Goal: Information Seeking & Learning: Find specific fact

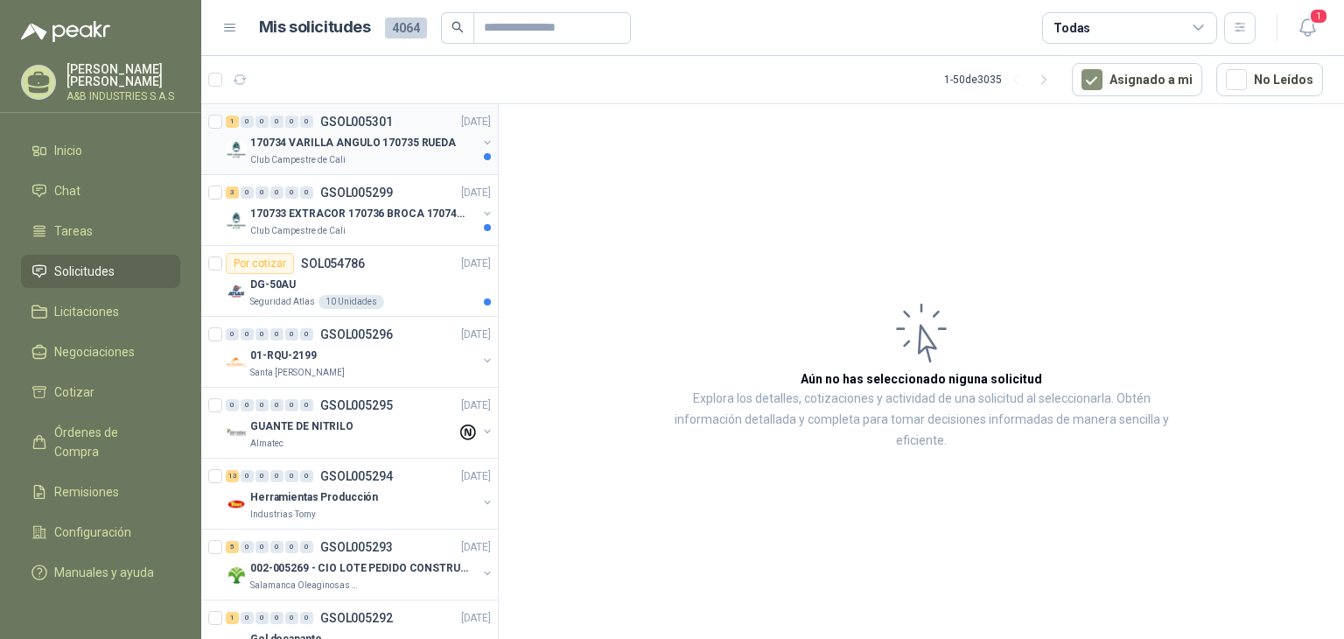
click at [374, 155] on div "Club Campestre de Cali" at bounding box center [363, 160] width 227 height 14
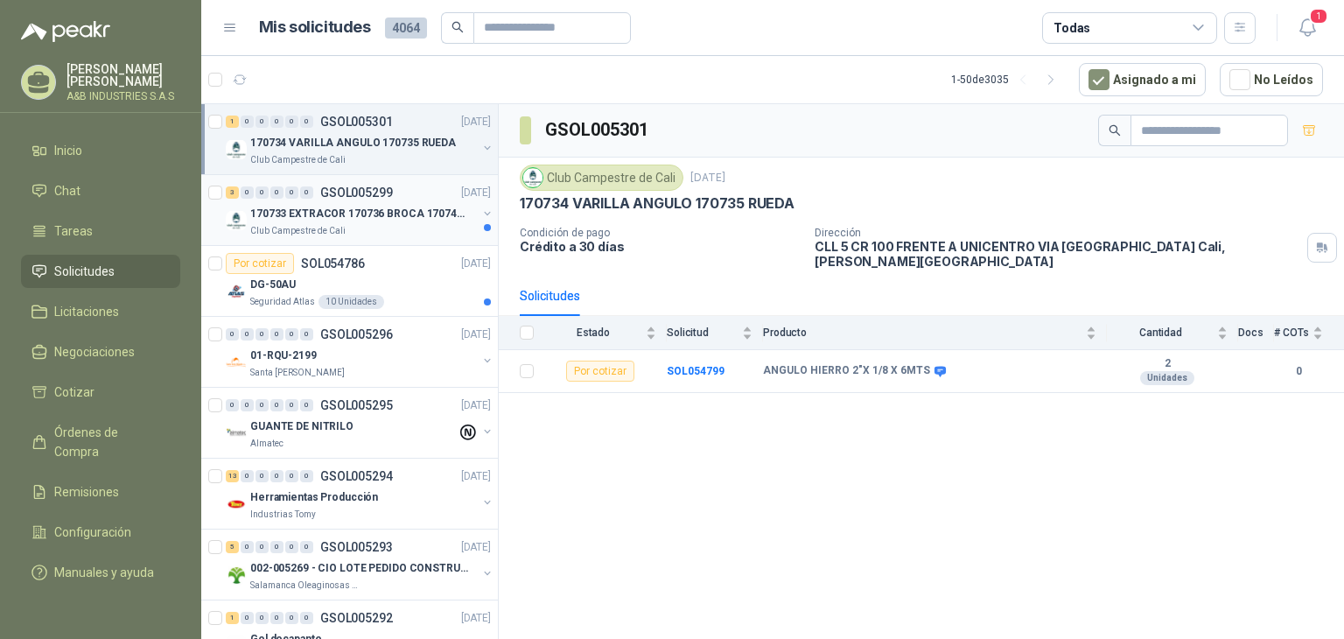
click at [403, 203] on div "170733 EXTRACOR 170736 BROCA 170743 PORTACAND" at bounding box center [363, 213] width 227 height 21
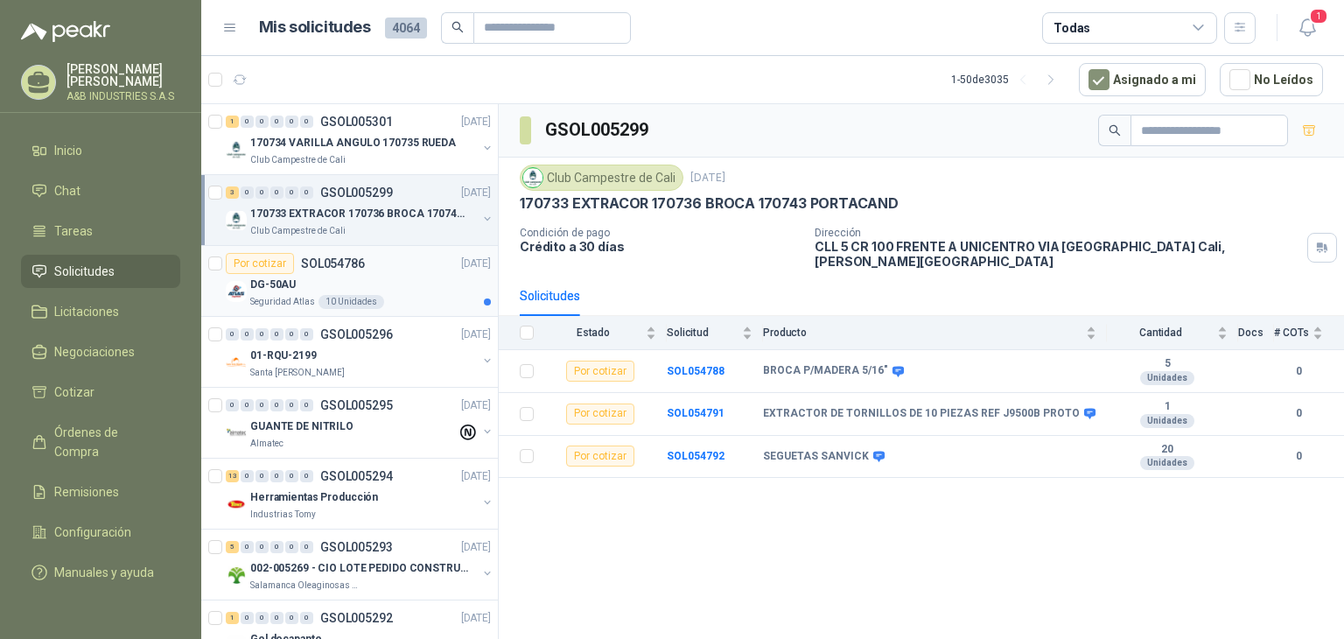
click at [342, 287] on div "DG-50AU" at bounding box center [370, 284] width 241 height 21
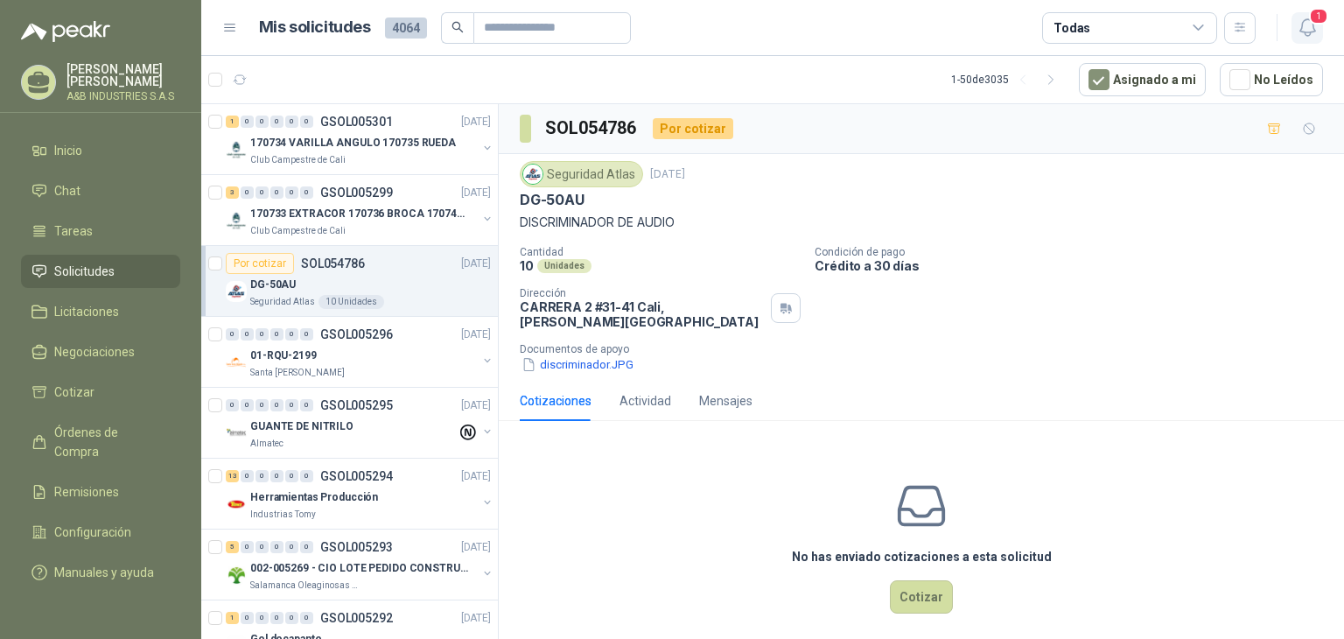
click at [1296, 32] on button "1" at bounding box center [1308, 28] width 32 height 32
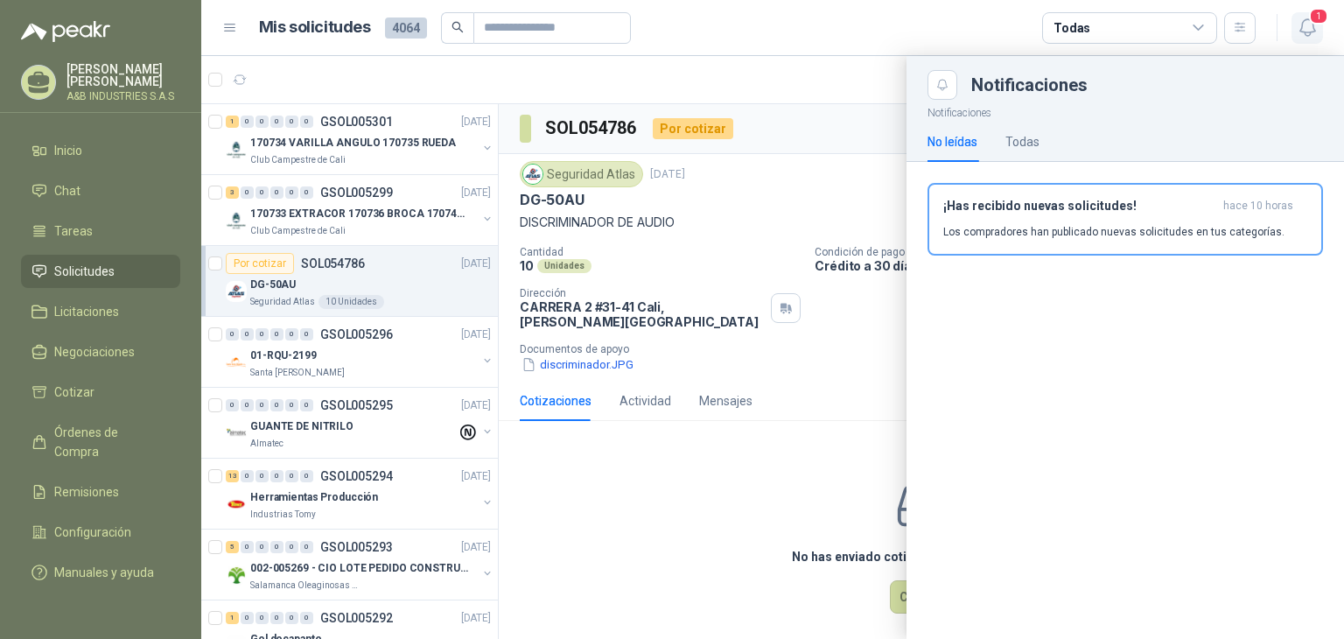
click at [1301, 31] on icon "button" at bounding box center [1307, 27] width 15 height 17
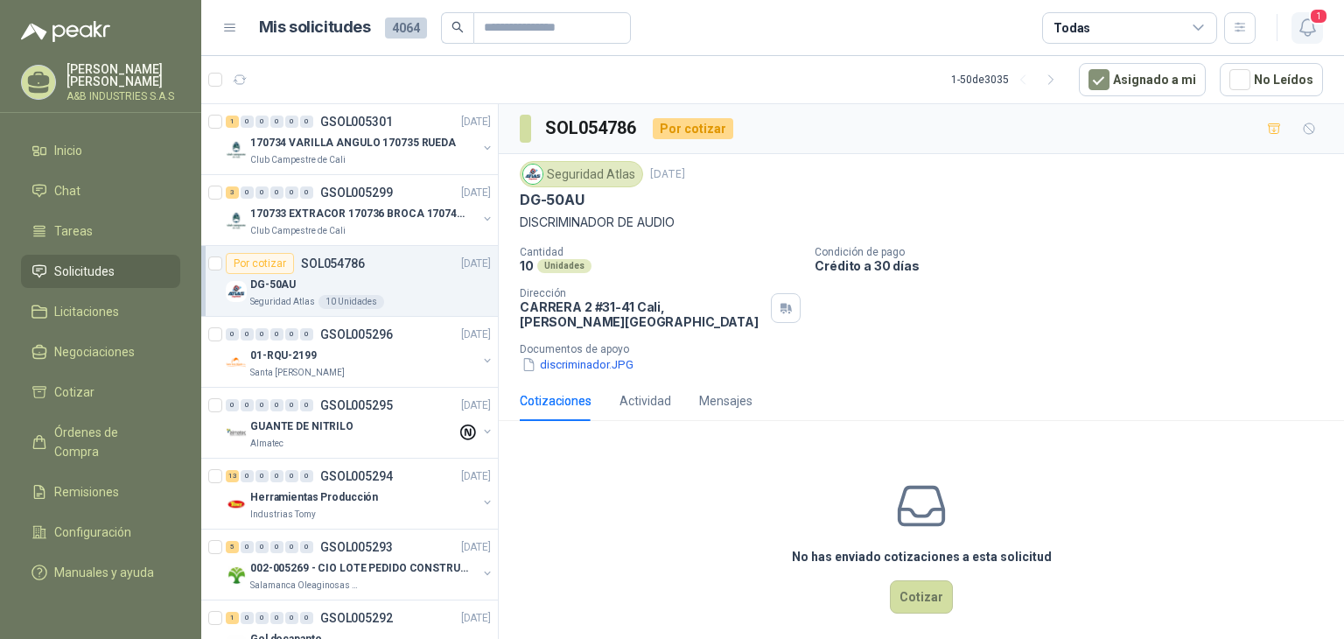
click at [1301, 31] on icon "button" at bounding box center [1307, 27] width 15 height 17
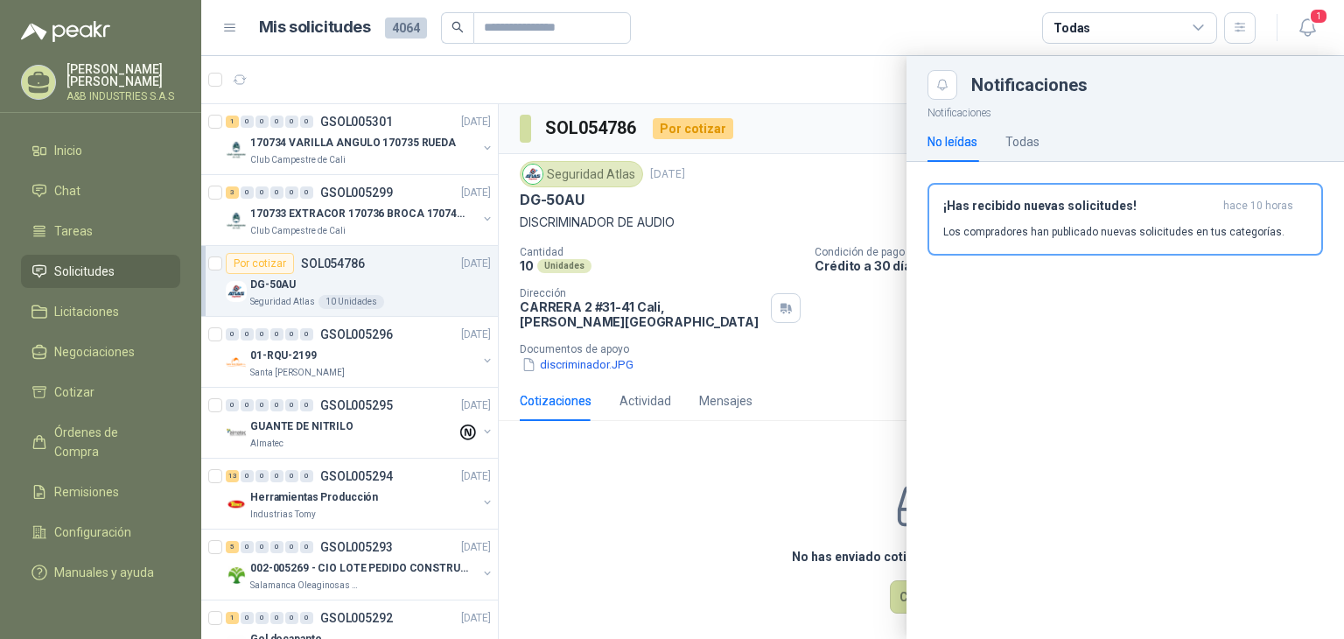
click at [818, 200] on div at bounding box center [772, 347] width 1143 height 583
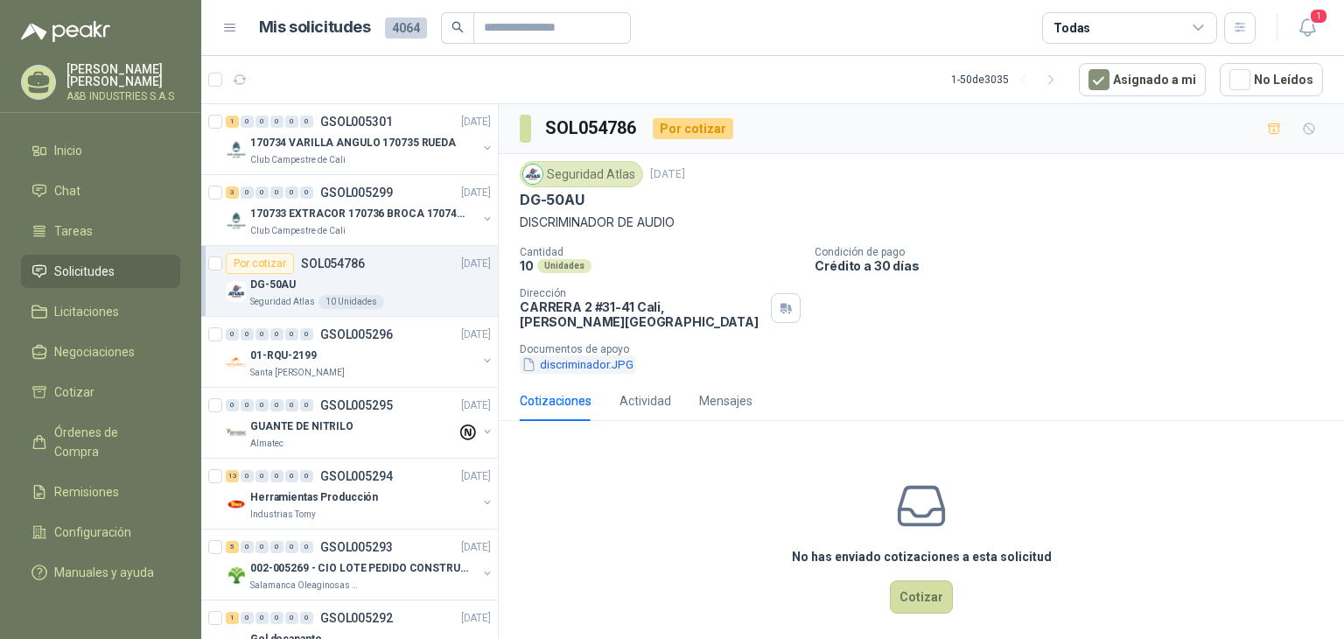
click at [569, 355] on button "discriminador.JPG" at bounding box center [578, 364] width 116 height 18
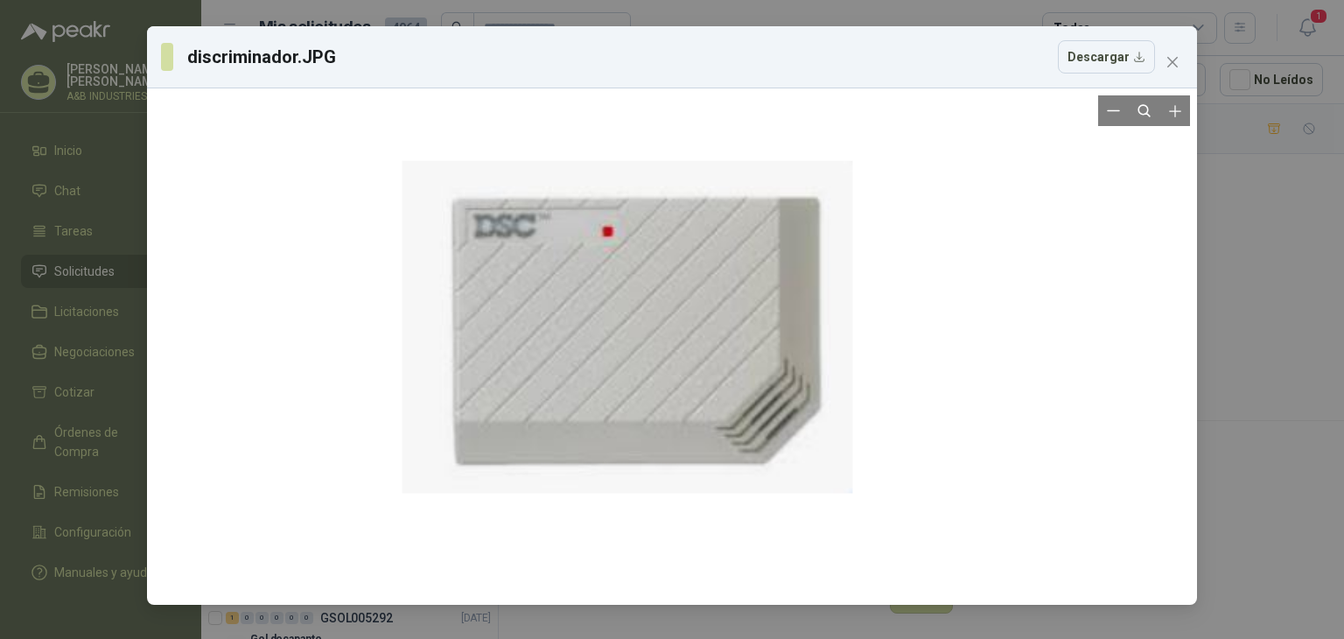
drag, startPoint x: 715, startPoint y: 350, endPoint x: 682, endPoint y: 303, distance: 57.8
click at [667, 274] on div at bounding box center [628, 326] width 451 height 904
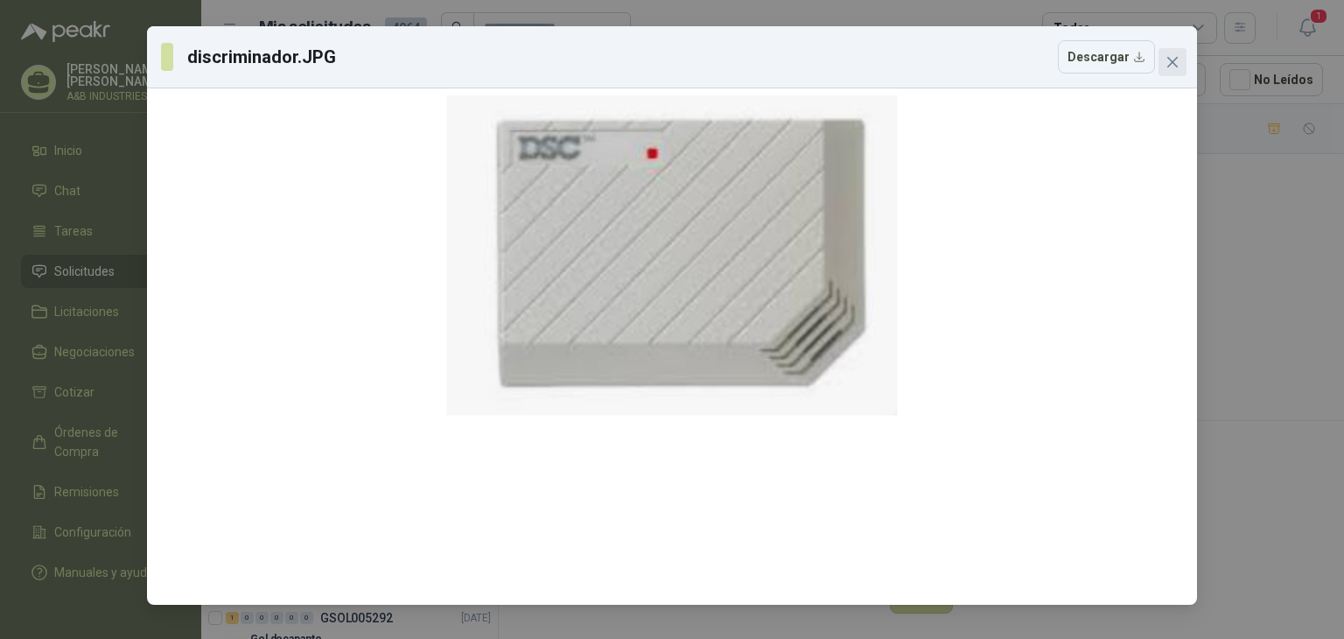
click at [1168, 74] on button "Close" at bounding box center [1173, 62] width 28 height 28
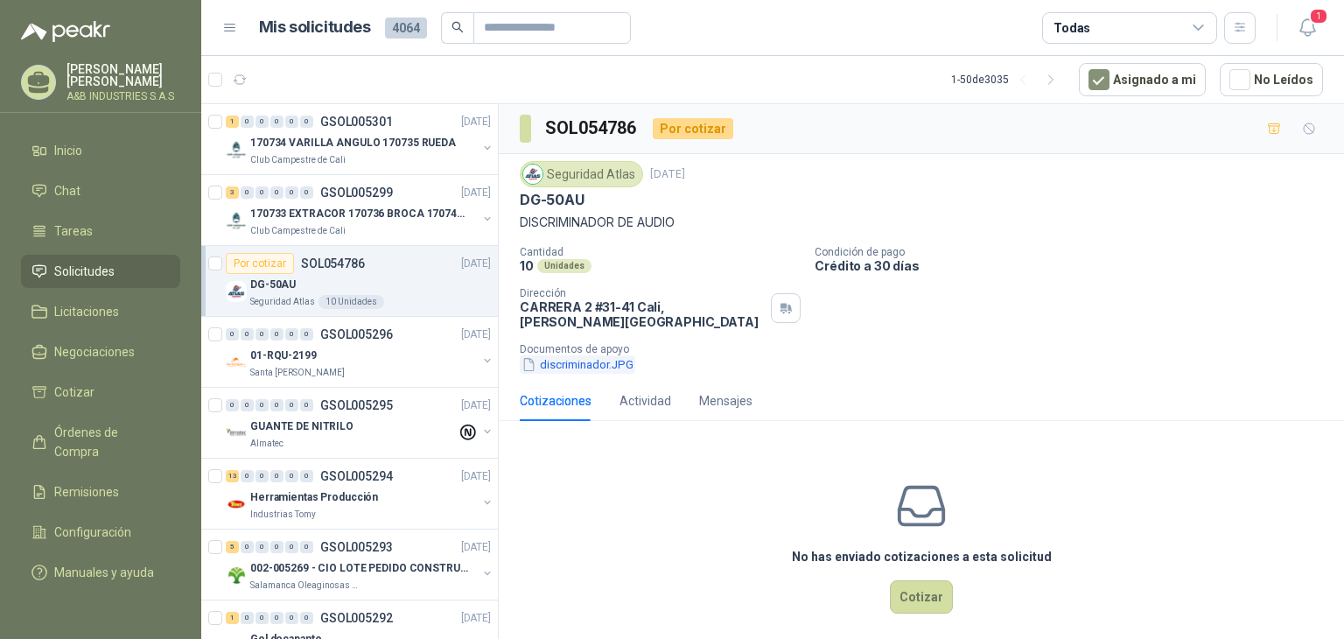
click at [581, 355] on button "discriminador.JPG" at bounding box center [578, 364] width 116 height 18
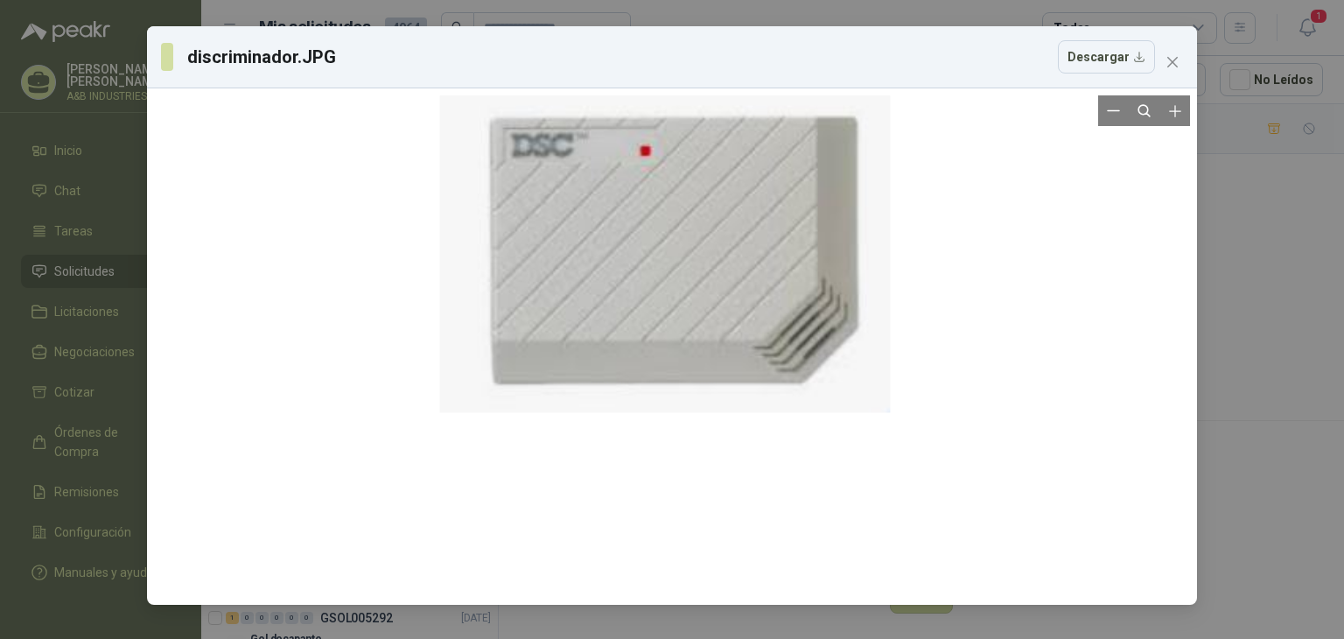
drag, startPoint x: 698, startPoint y: 308, endPoint x: 599, endPoint y: 268, distance: 106.8
click at [635, 291] on div at bounding box center [665, 245] width 451 height 904
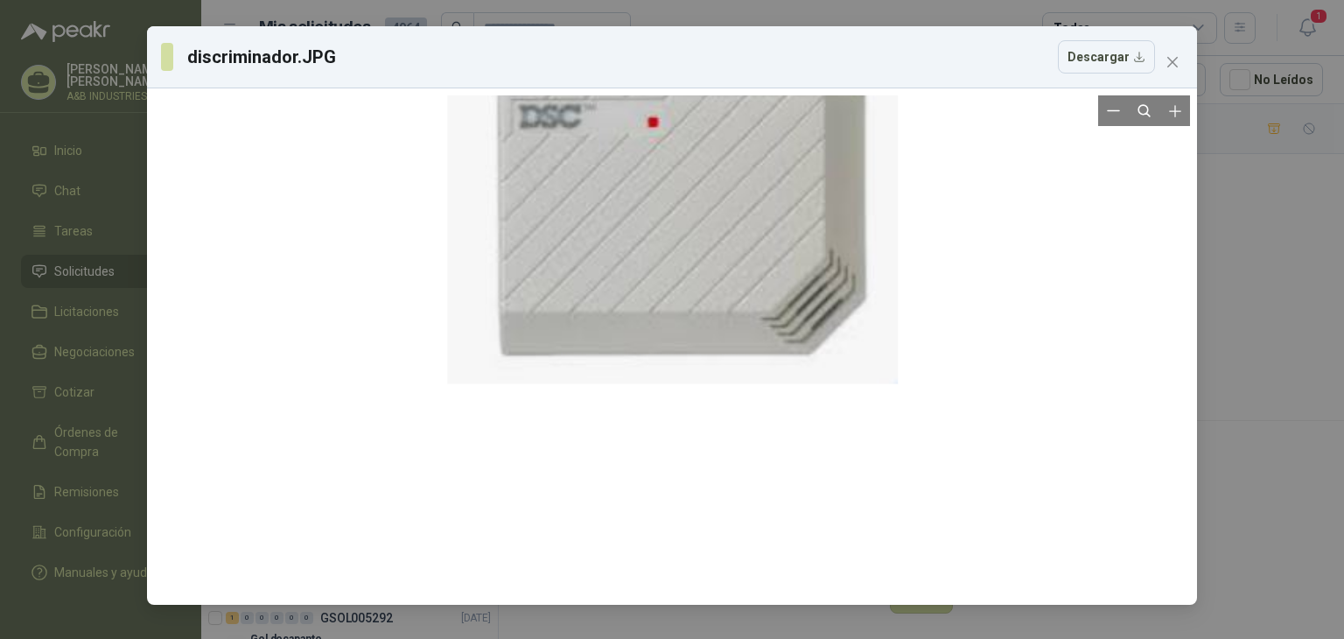
drag, startPoint x: 577, startPoint y: 271, endPoint x: 590, endPoint y: 321, distance: 51.6
click at [590, 321] on div at bounding box center [672, 217] width 451 height 904
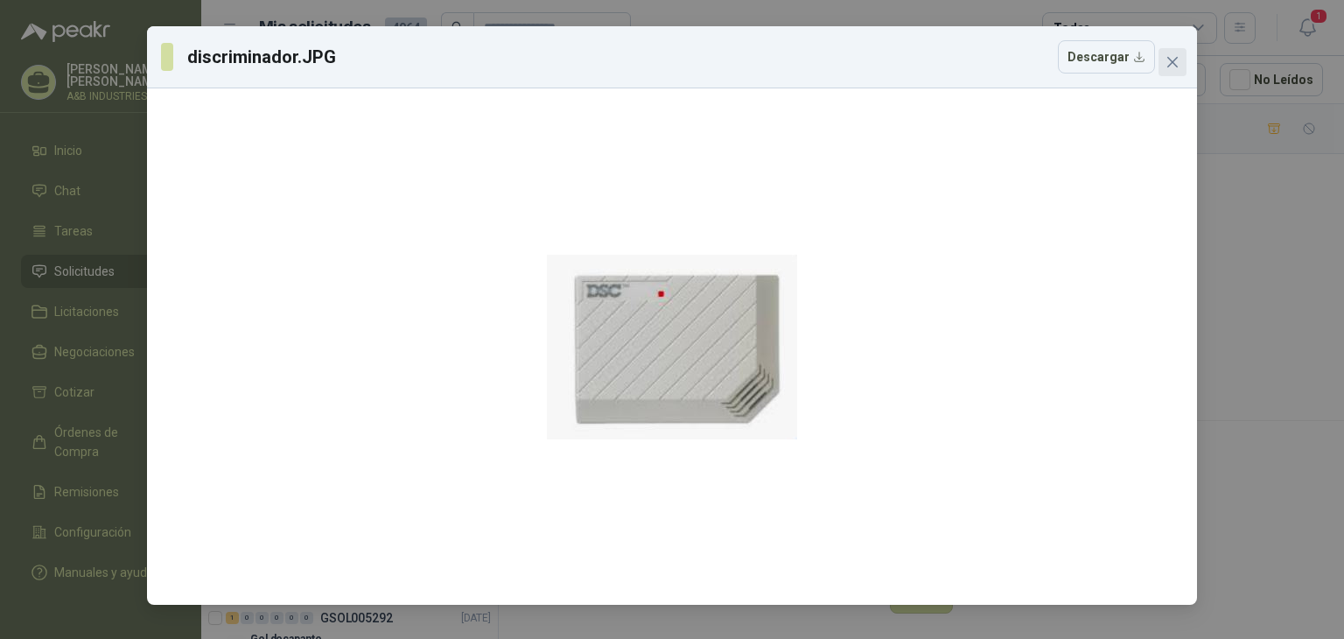
click at [1170, 53] on button "Close" at bounding box center [1173, 62] width 28 height 28
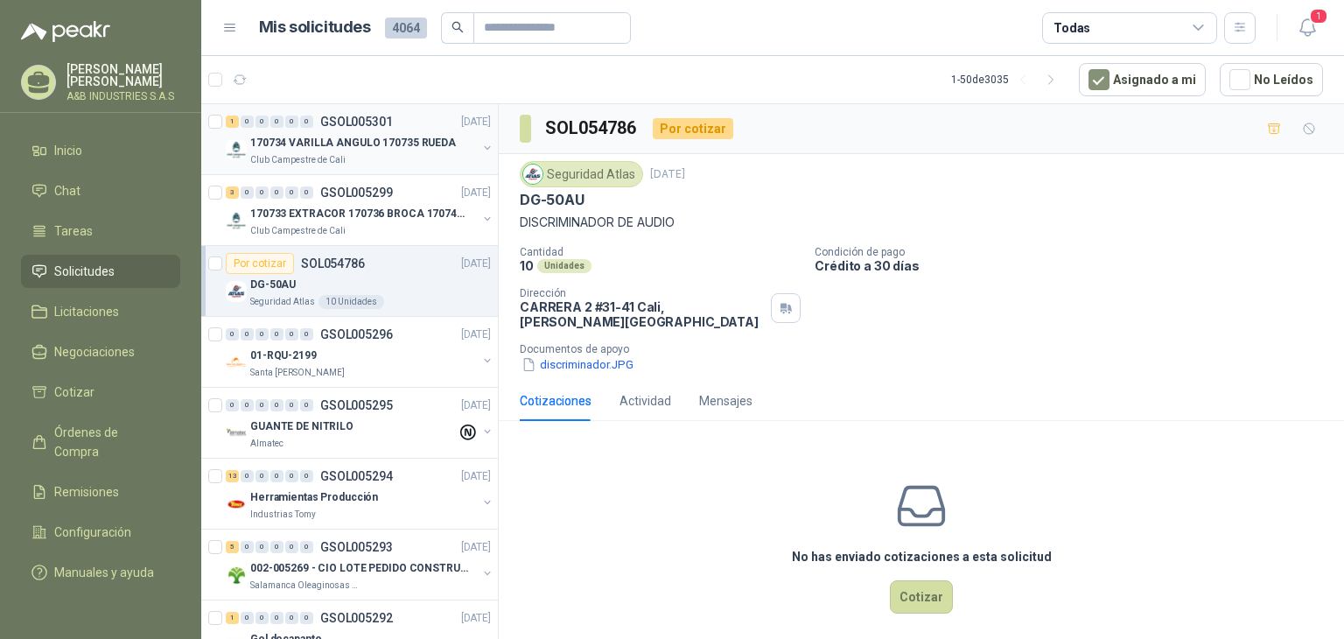
click at [353, 157] on div "Club Campestre de Cali" at bounding box center [363, 160] width 227 height 14
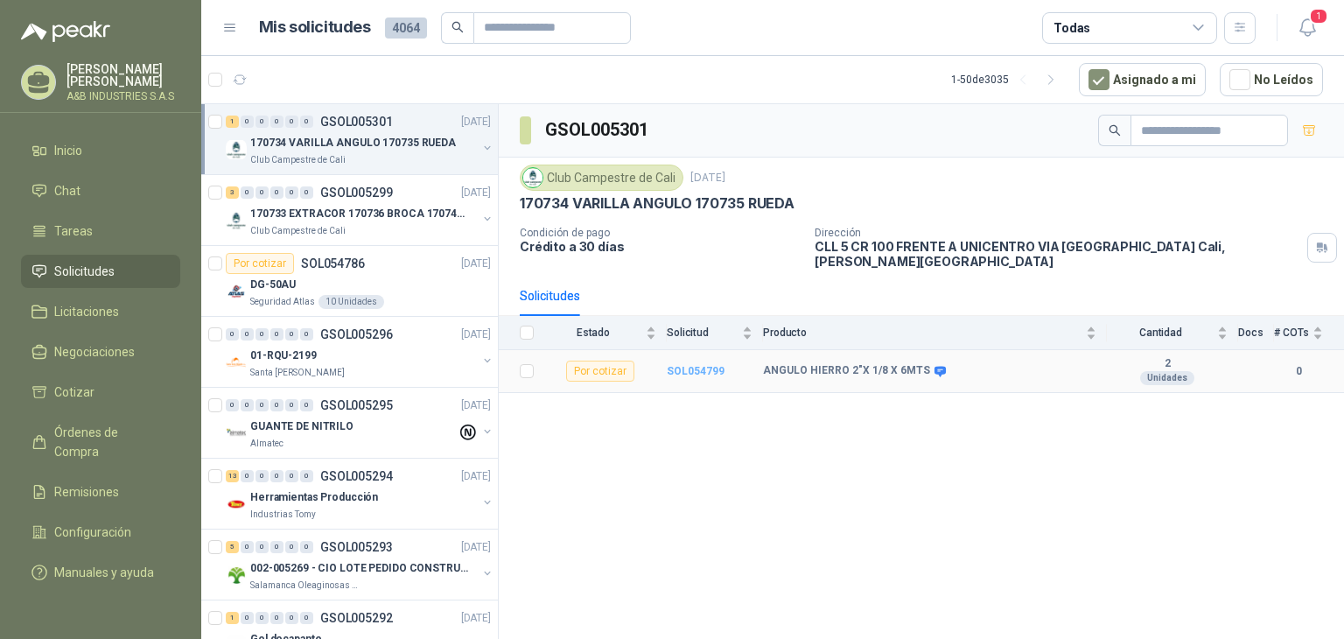
click at [683, 365] on b "SOL054799" at bounding box center [696, 371] width 58 height 12
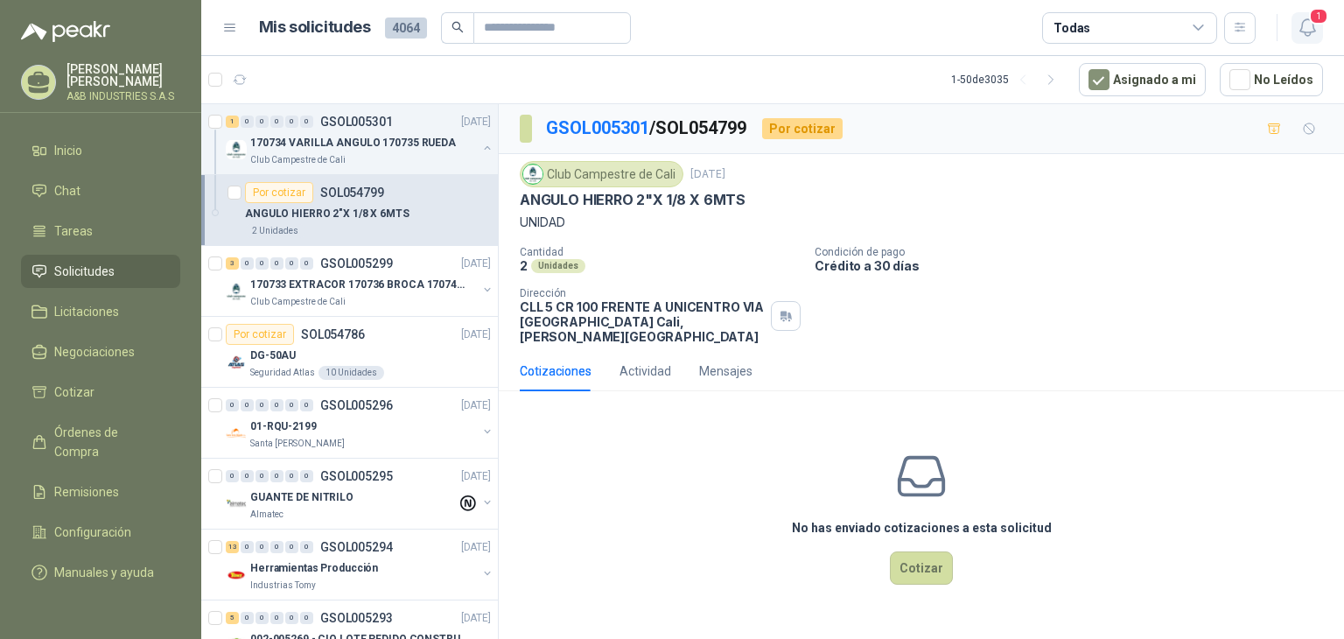
click at [1313, 29] on icon "button" at bounding box center [1308, 28] width 22 height 22
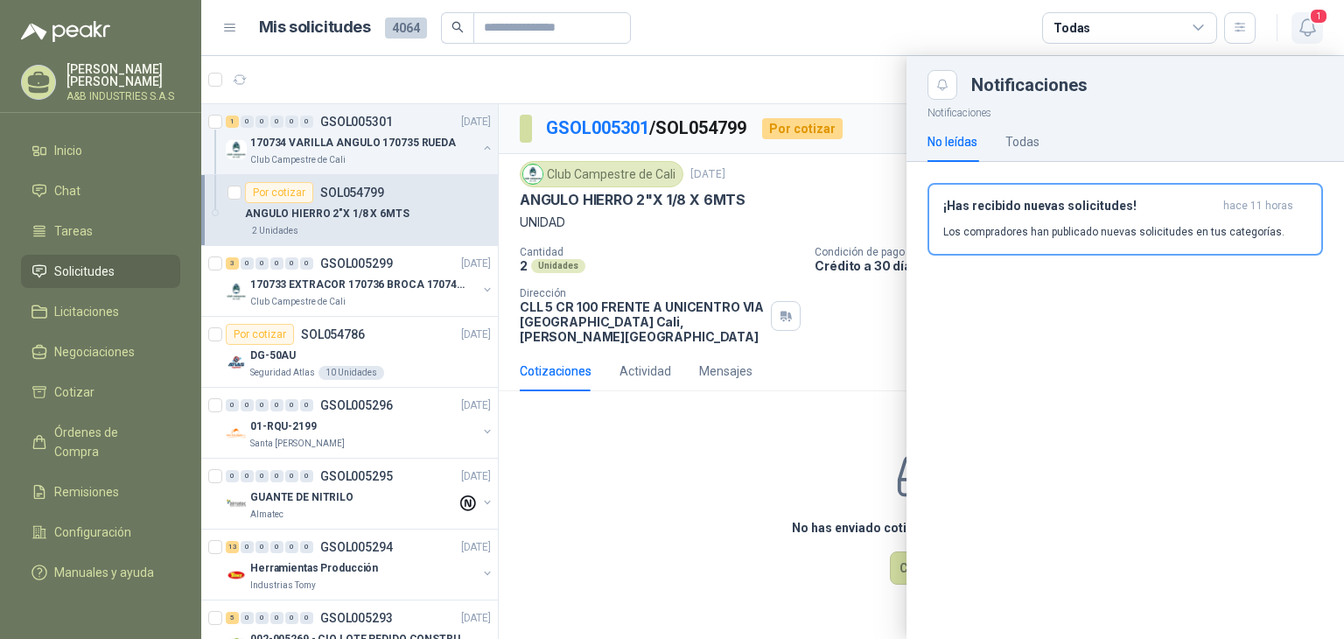
click at [1311, 29] on icon "button" at bounding box center [1308, 28] width 22 height 22
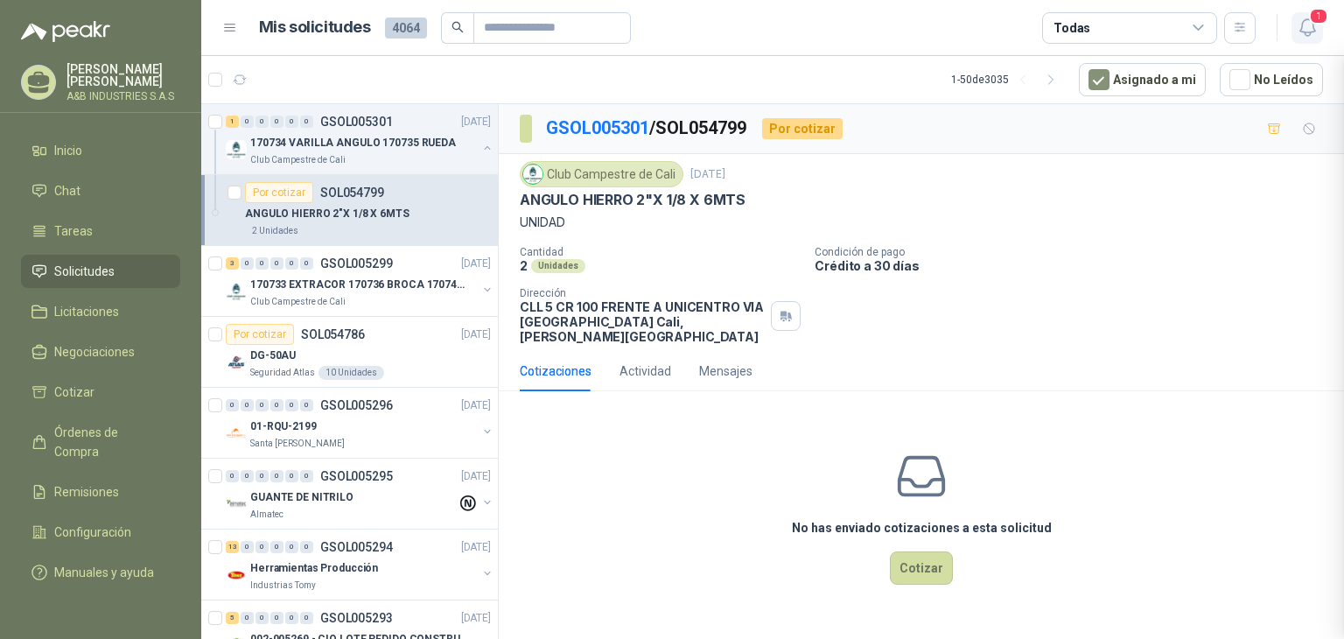
click at [1311, 29] on icon "button" at bounding box center [1308, 28] width 22 height 22
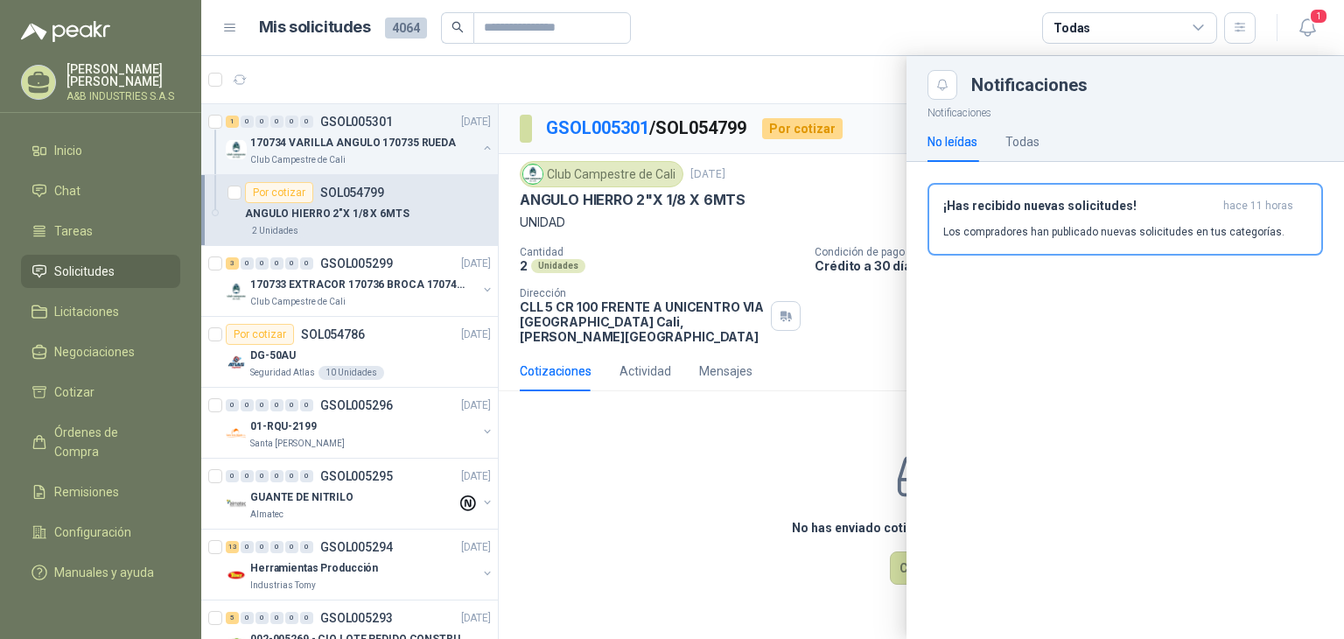
click at [263, 81] on div at bounding box center [772, 347] width 1143 height 583
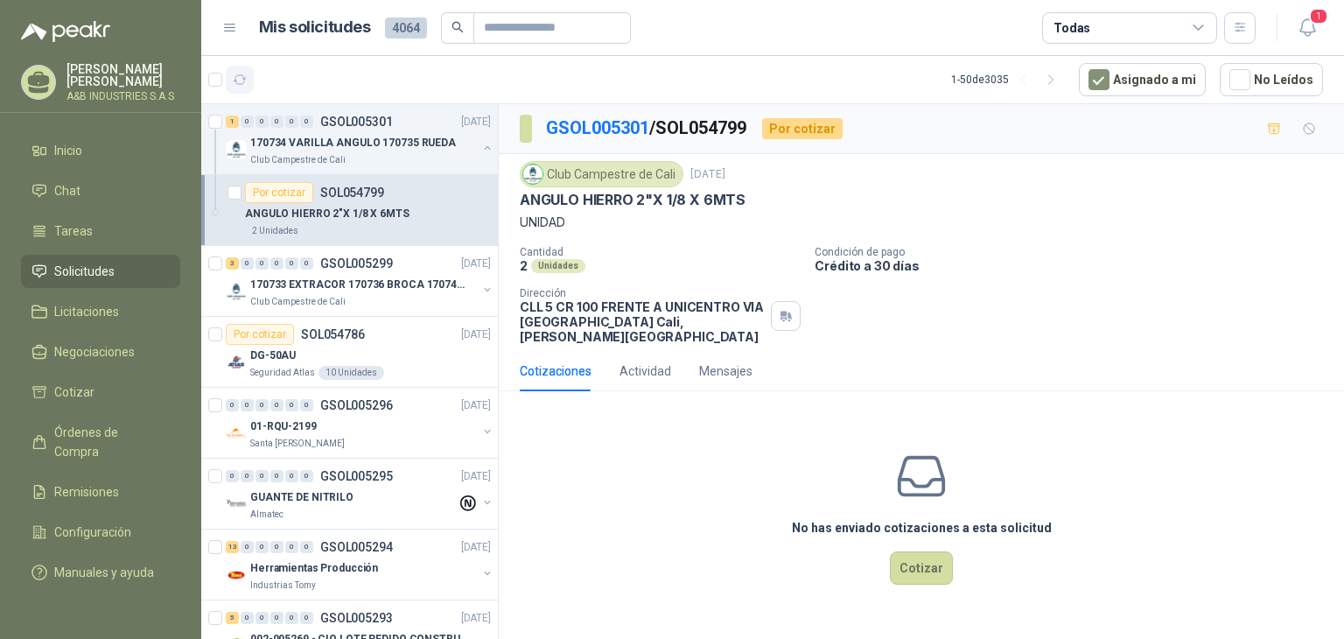
click at [244, 76] on icon "button" at bounding box center [240, 79] width 13 height 9
click at [1303, 22] on icon "button" at bounding box center [1307, 27] width 15 height 17
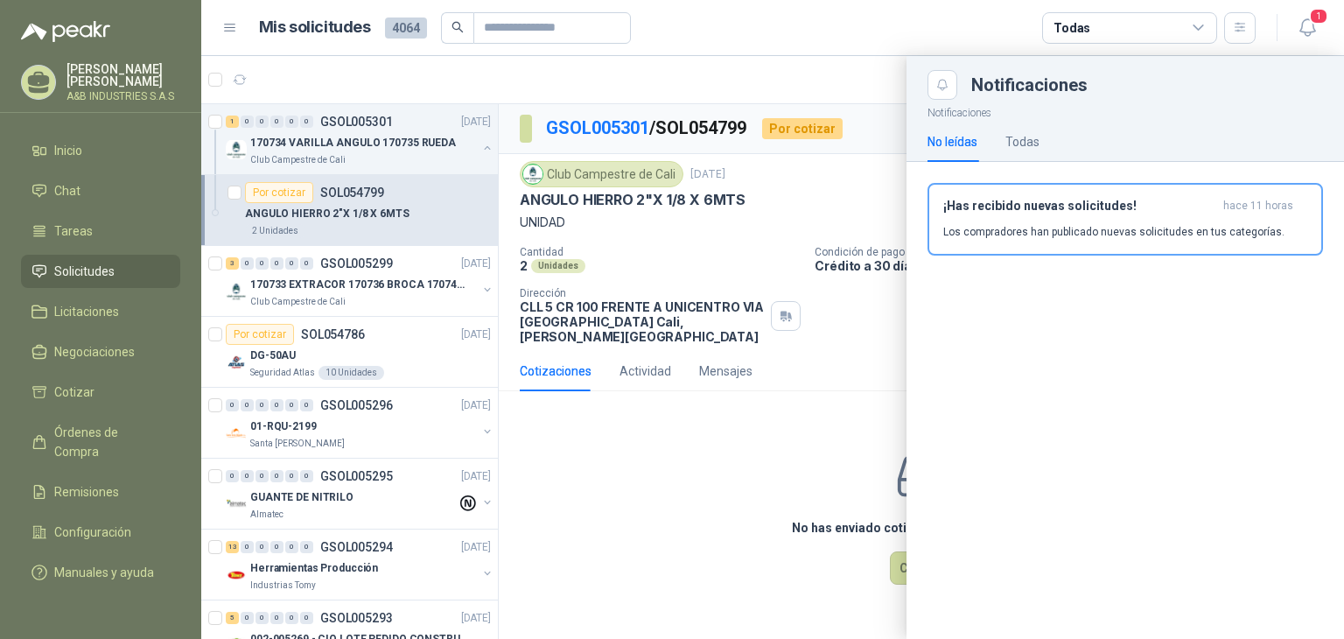
click at [1030, 246] on button "¡Has recibido nuevas solicitudes! hace 11 horas Los compradores han publicado n…" at bounding box center [1126, 219] width 396 height 73
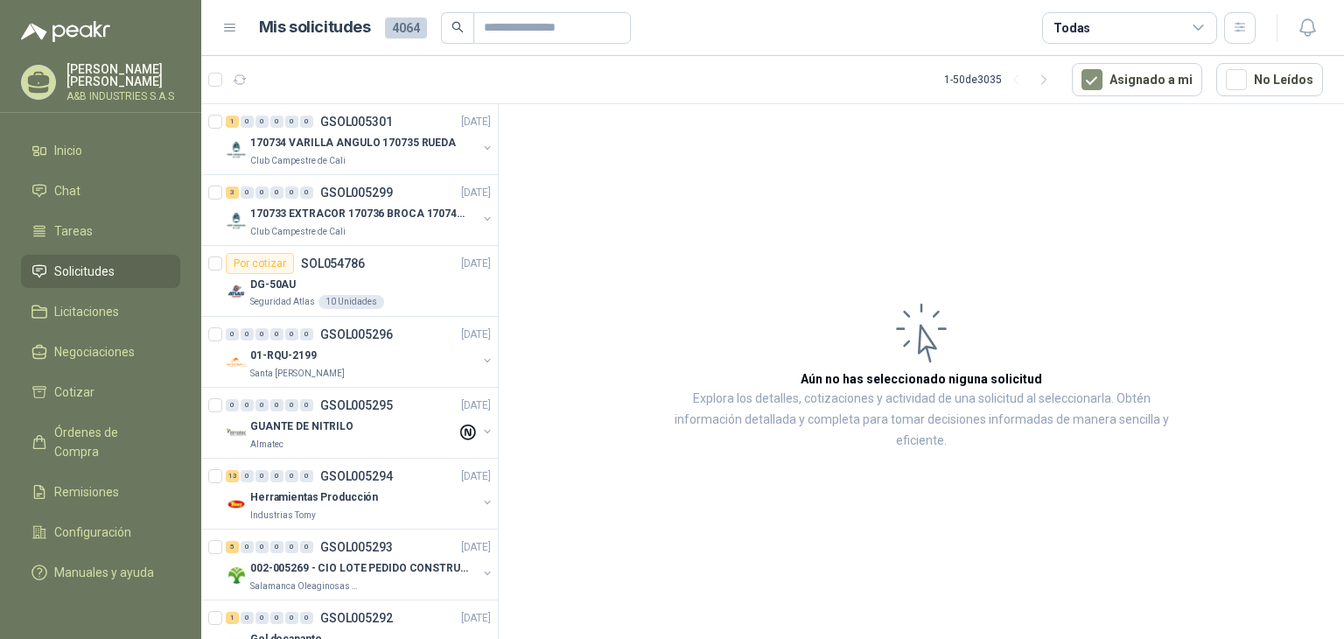
click at [546, 127] on article "Aún no has seleccionado niguna solicitud Explora los detalles, cotizaciones y a…" at bounding box center [921, 374] width 845 height 541
click at [641, 184] on article "Aún no has seleccionado niguna solicitud Explora los detalles, cotizaciones y a…" at bounding box center [921, 374] width 845 height 541
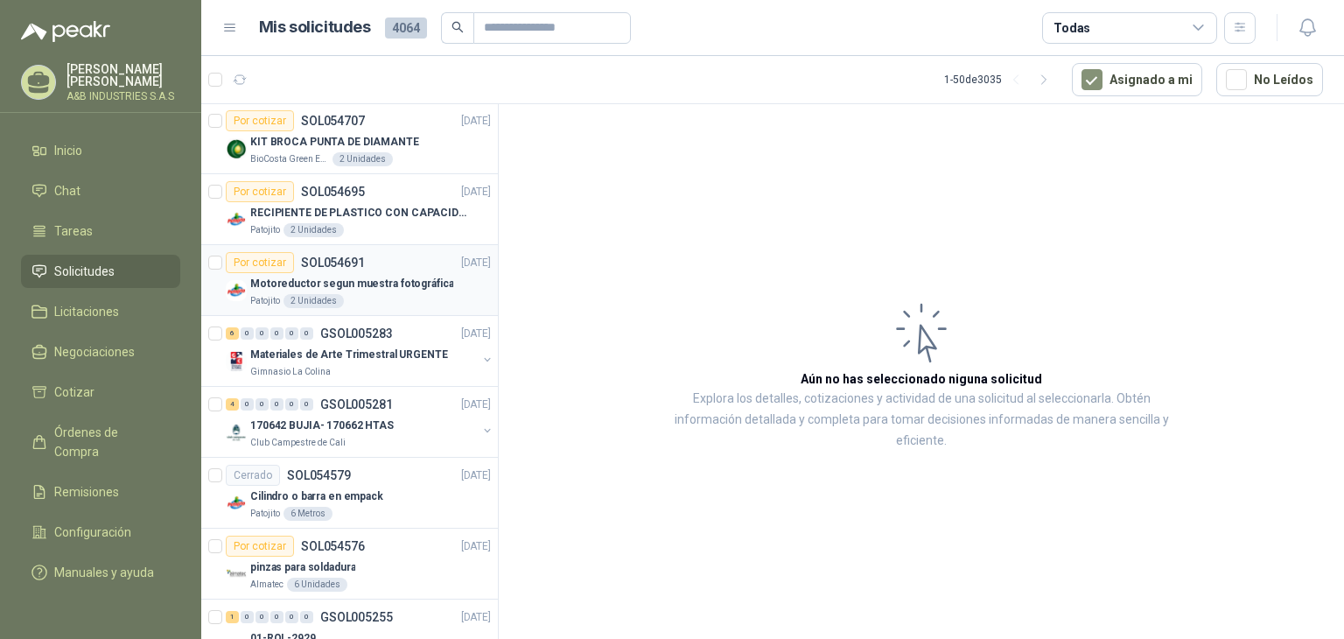
scroll to position [613, 0]
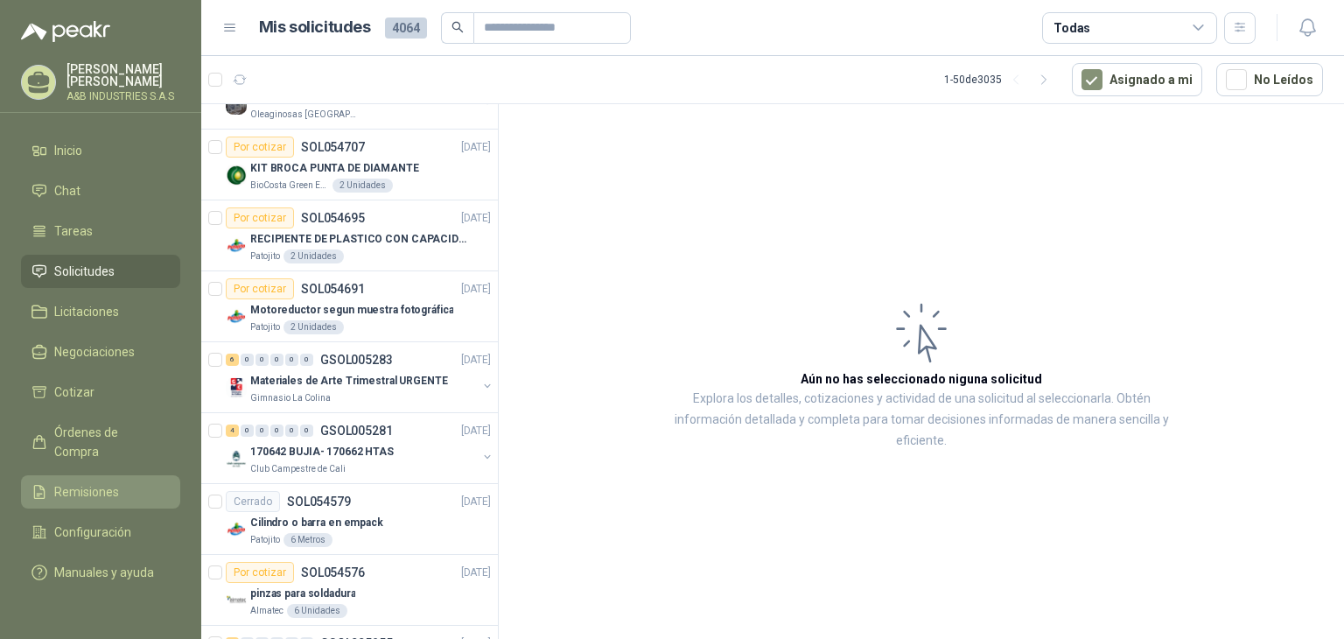
click at [85, 482] on span "Remisiones" at bounding box center [86, 491] width 65 height 19
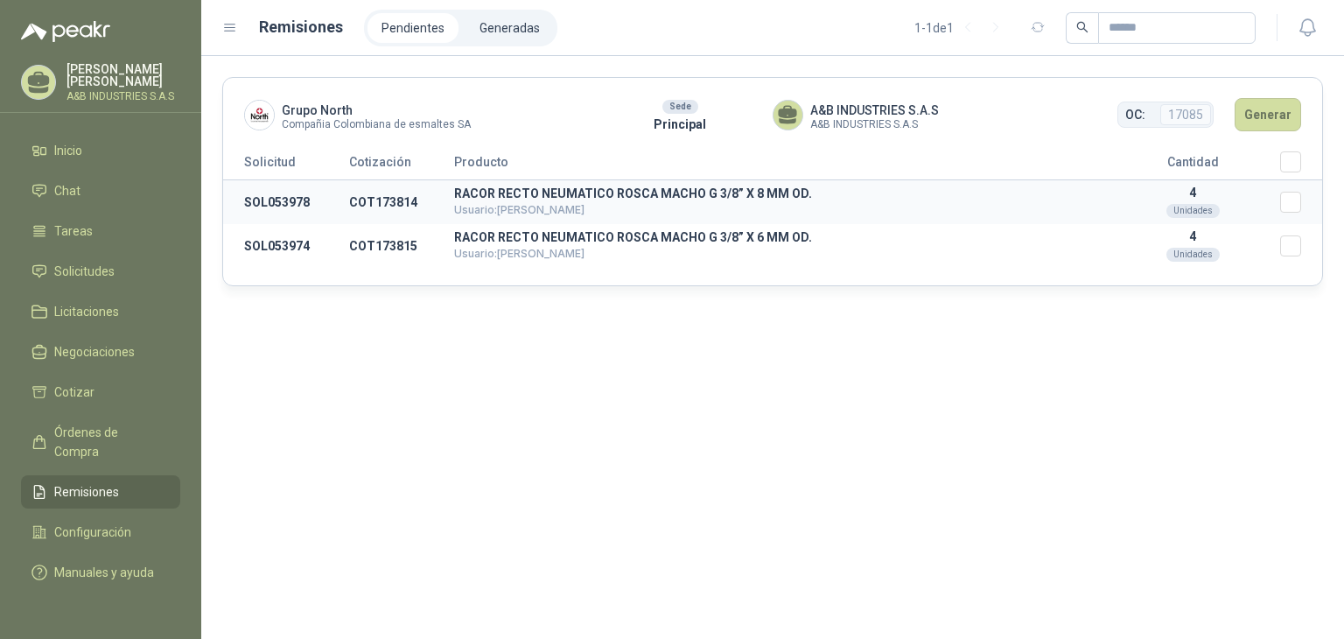
click at [375, 195] on td "COT173814" at bounding box center [401, 202] width 105 height 45
click at [1292, 25] on button "button" at bounding box center [1308, 28] width 32 height 32
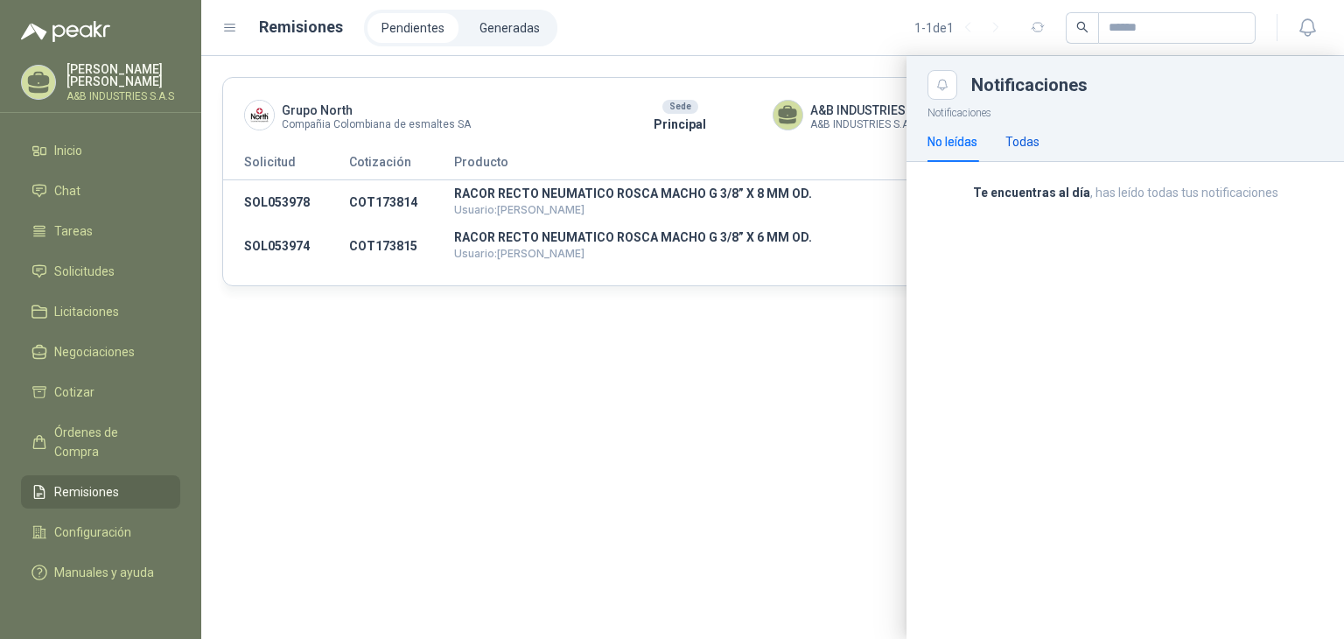
click at [1034, 138] on div "Todas" at bounding box center [1023, 141] width 34 height 19
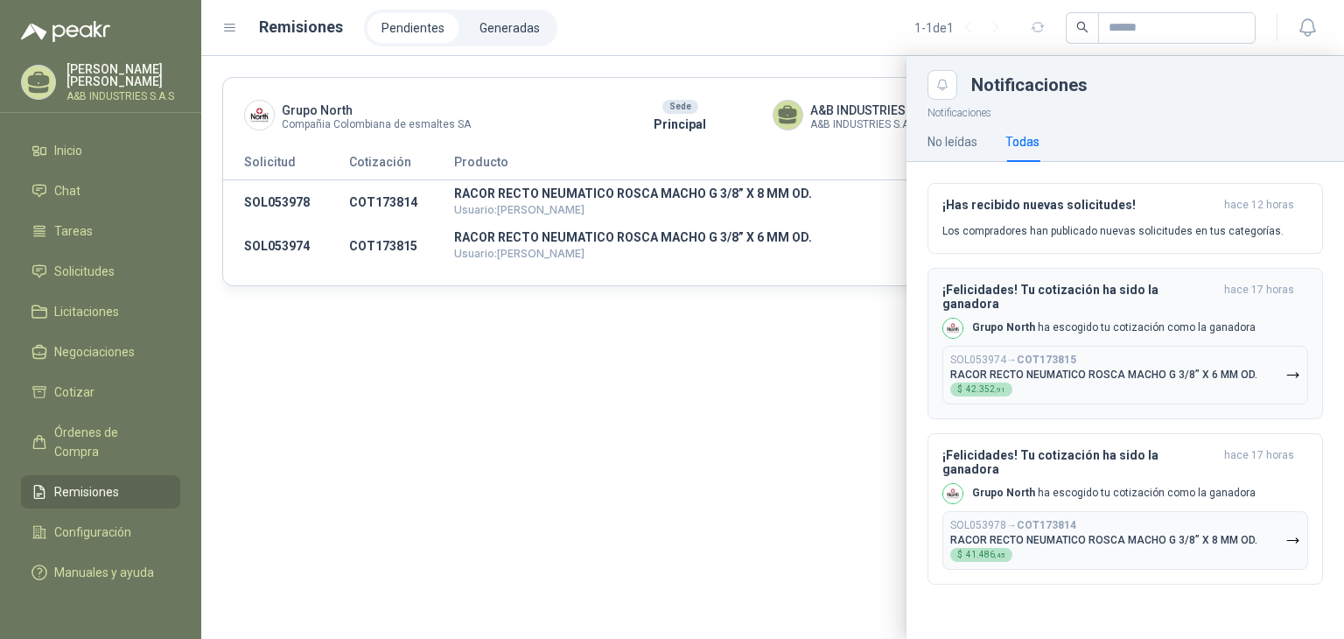
click at [1027, 354] on b "COT173815" at bounding box center [1047, 360] width 60 height 12
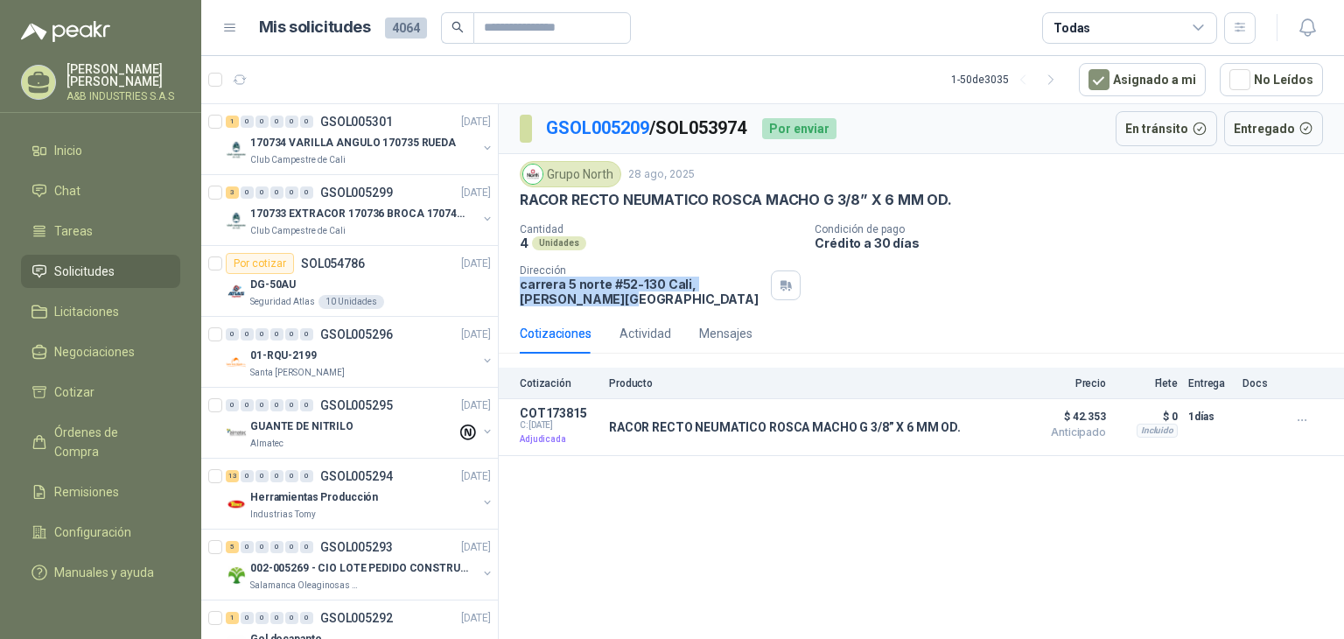
drag, startPoint x: 569, startPoint y: 298, endPoint x: 515, endPoint y: 281, distance: 57.0
click at [515, 281] on div "Grupo North 28 ago, 2025 RACOR RECTO NEUMATICO ROSCA MACHO G 3/8” X 6 MM OD. Ca…" at bounding box center [921, 233] width 845 height 159
copy p "carrera 5 norte #52-130 Cali , Valle del Cauca"
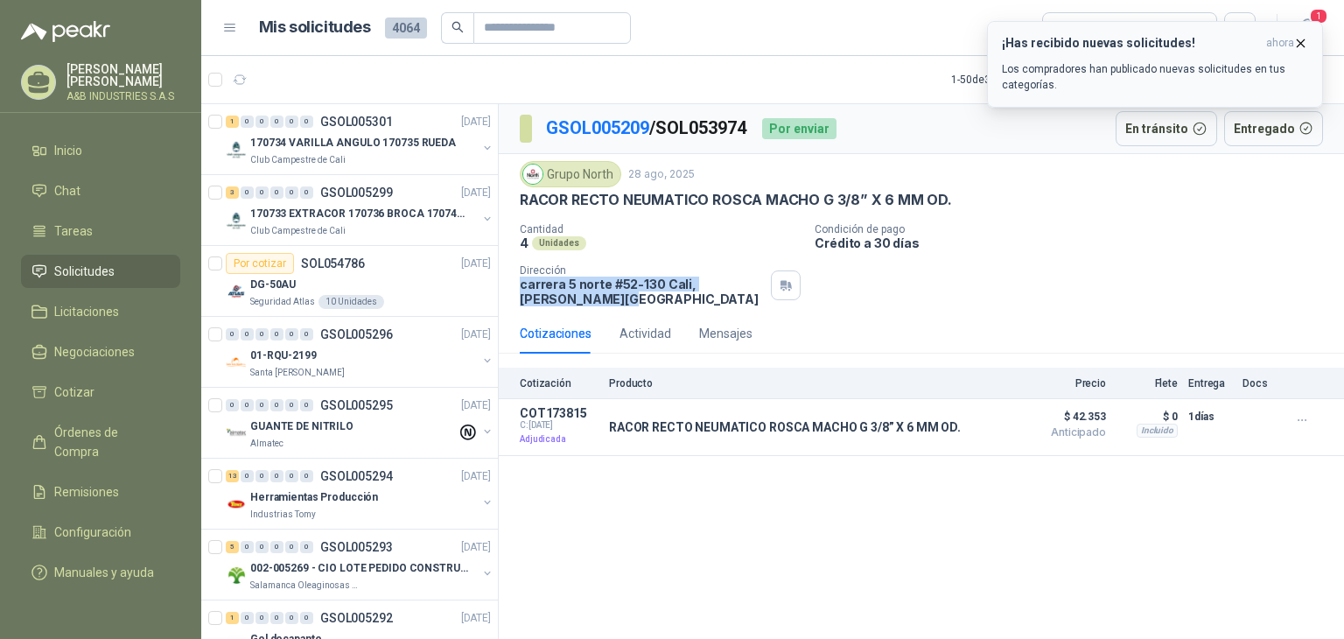
click at [1055, 44] on h3 "¡Has recibido nuevas solicitudes!" at bounding box center [1130, 43] width 257 height 15
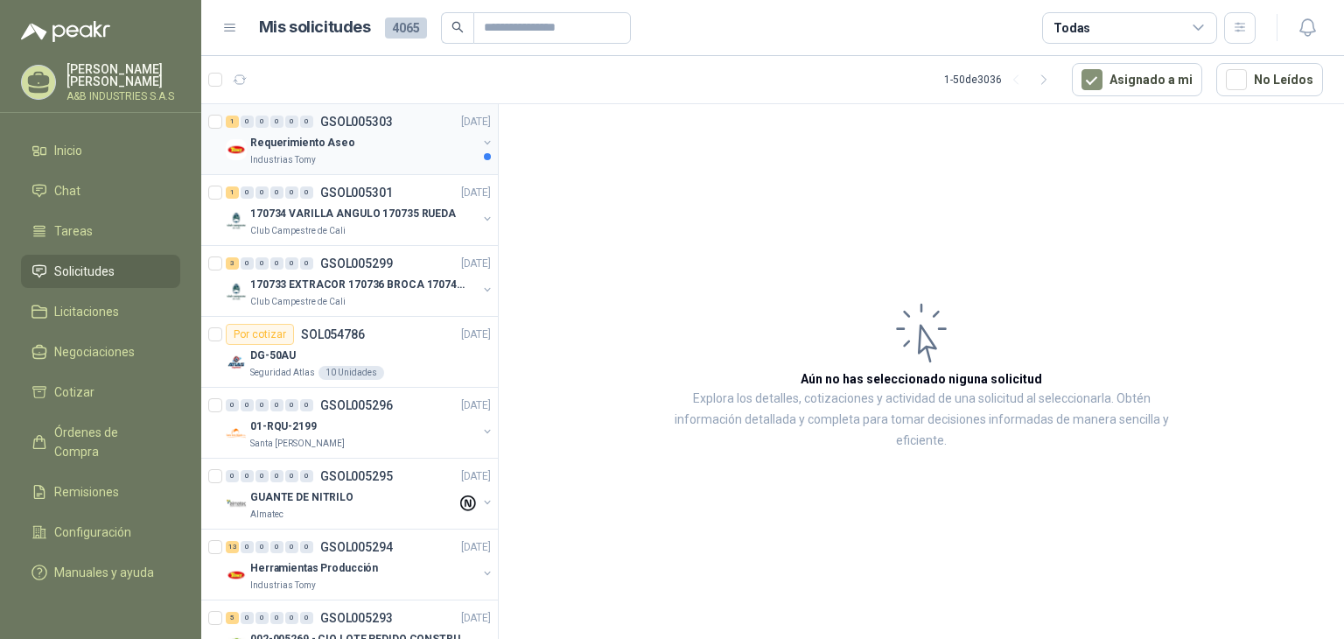
click at [332, 120] on p "GSOL005303" at bounding box center [356, 122] width 73 height 12
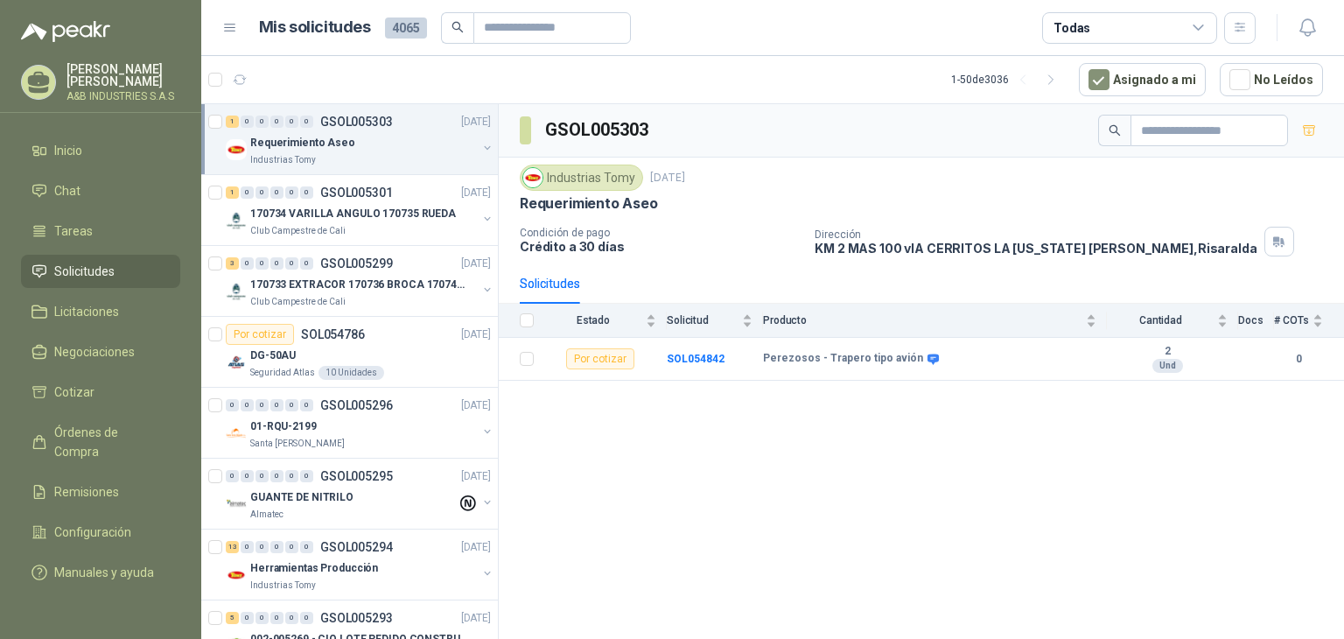
click at [646, 447] on div "GSOL005303 Industrias Tomy [DATE] Requerimiento Aseo Condición de pago Crédito …" at bounding box center [921, 374] width 845 height 541
click at [1308, 17] on icon "button" at bounding box center [1308, 28] width 22 height 22
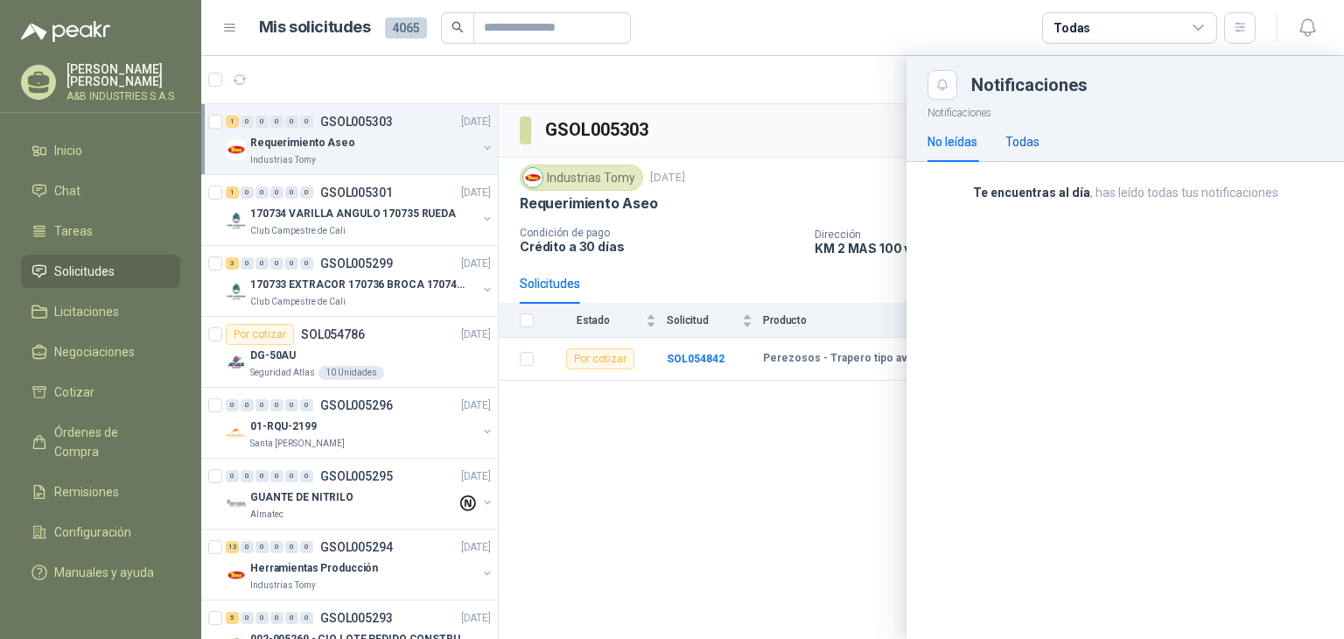
click at [1027, 141] on div "Todas" at bounding box center [1023, 141] width 34 height 19
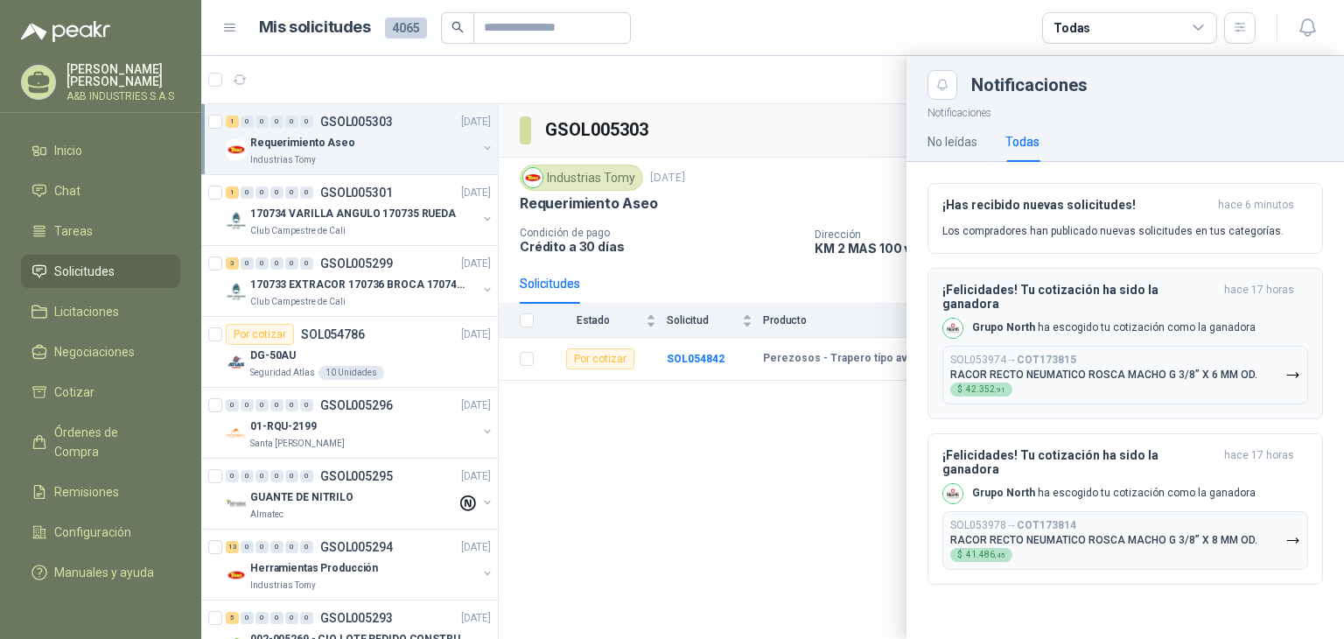
click at [995, 368] on p "RACOR RECTO NEUMATICO ROSCA MACHO G 3/8” X 6 MM OD." at bounding box center [1103, 374] width 307 height 12
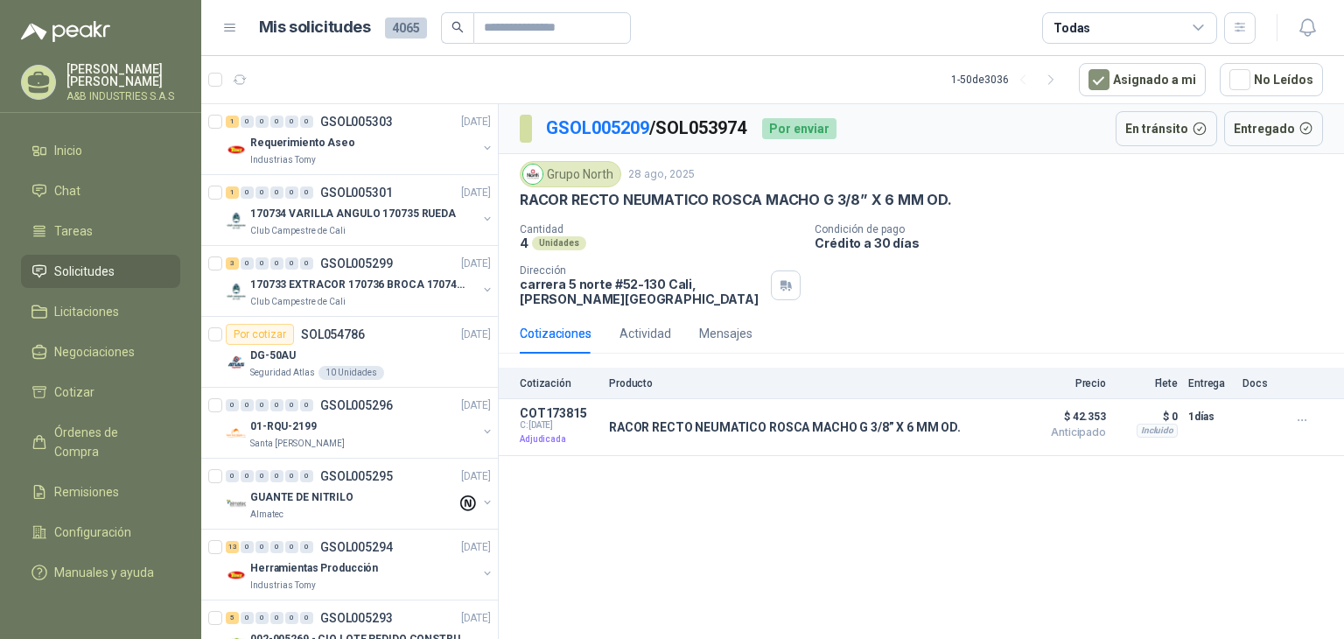
click at [689, 194] on p "RACOR RECTO NEUMATICO ROSCA MACHO G 3/8” X 6 MM OD." at bounding box center [736, 200] width 432 height 18
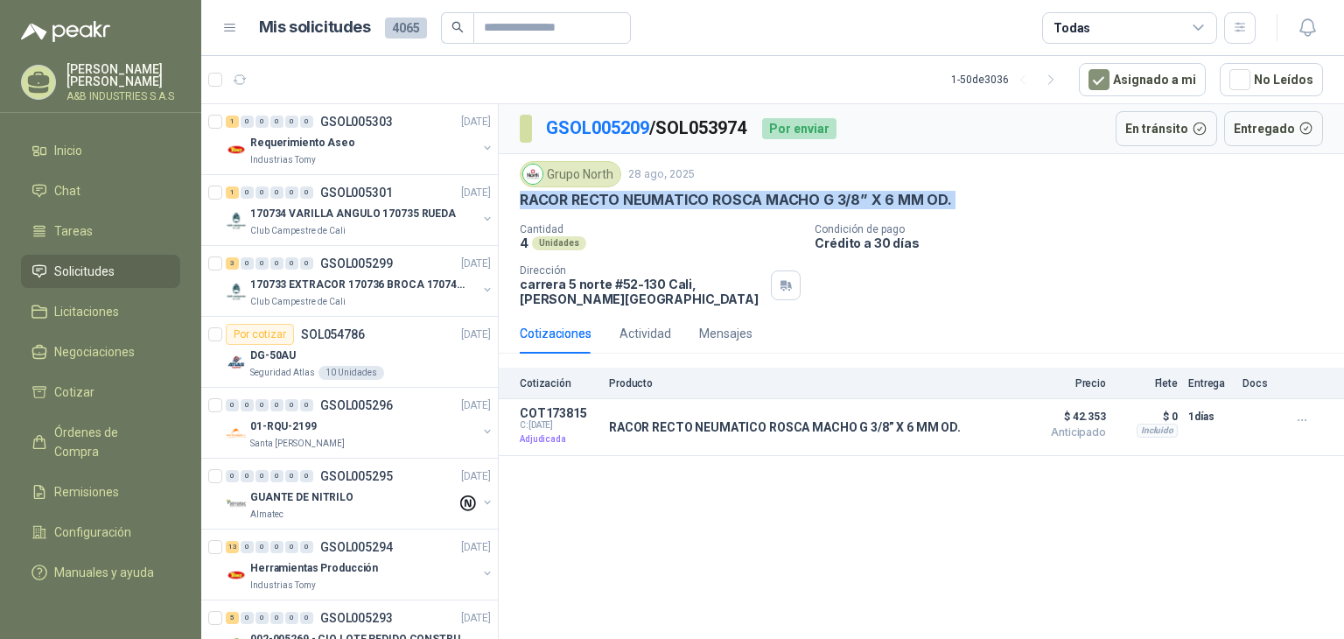
click at [689, 194] on p "RACOR RECTO NEUMATICO ROSCA MACHO G 3/8” X 6 MM OD." at bounding box center [736, 200] width 432 height 18
copy p "RACOR RECTO NEUMATICO ROSCA MACHO G 3/8” X 6 MM OD."
click at [845, 92] on article "1 - 50 de 3036 Asignado a mi No Leídos" at bounding box center [772, 79] width 1143 height 47
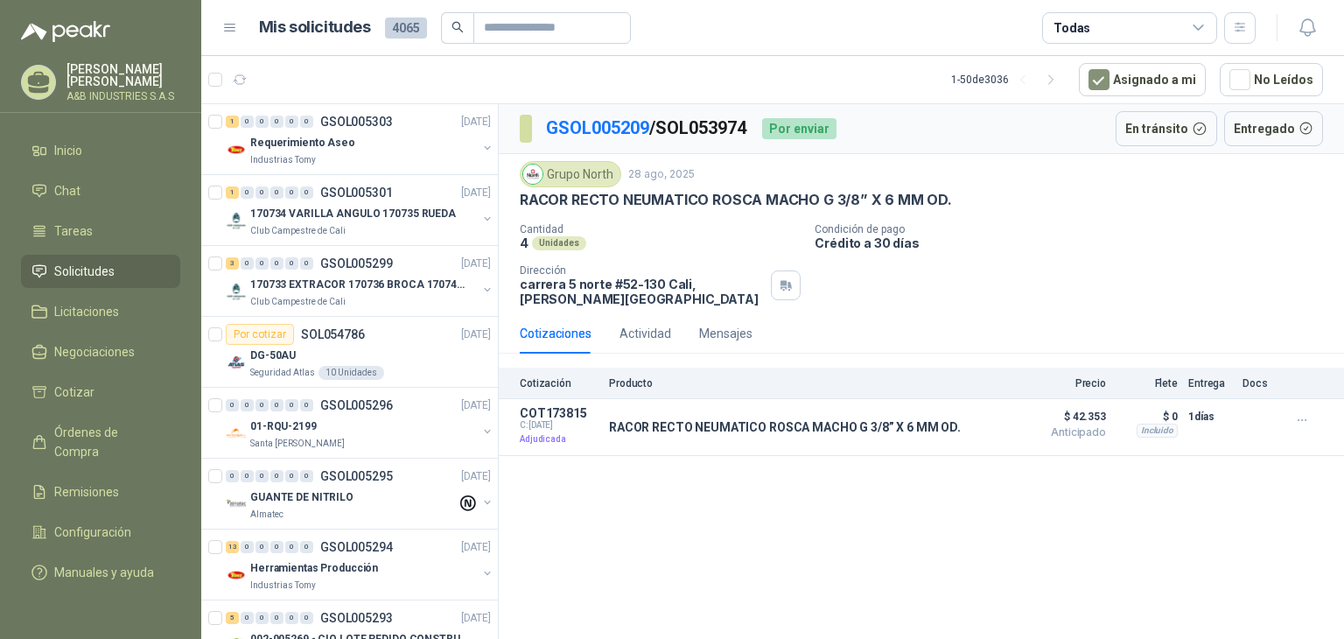
click at [604, 203] on p "RACOR RECTO NEUMATICO ROSCA MACHO G 3/8” X 6 MM OD." at bounding box center [736, 200] width 432 height 18
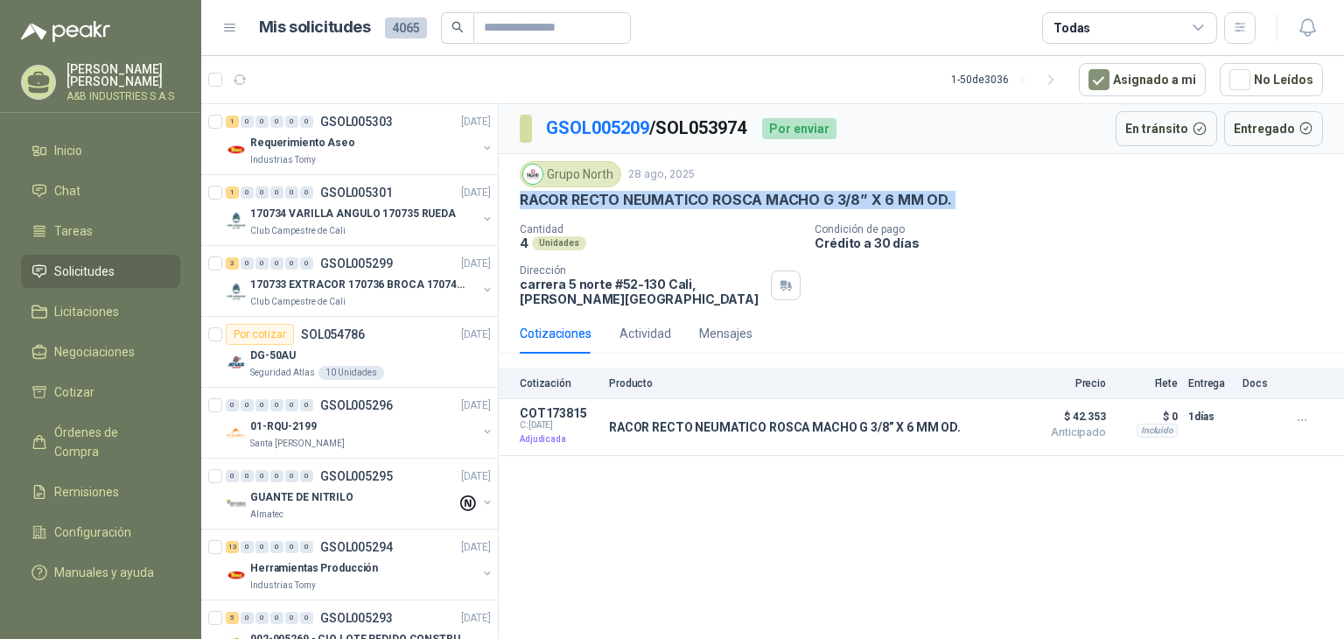
click at [604, 203] on p "RACOR RECTO NEUMATICO ROSCA MACHO G 3/8” X 6 MM OD." at bounding box center [736, 200] width 432 height 18
copy p "RACOR RECTO NEUMATICO ROSCA MACHO G 3/8” X 6 MM OD."
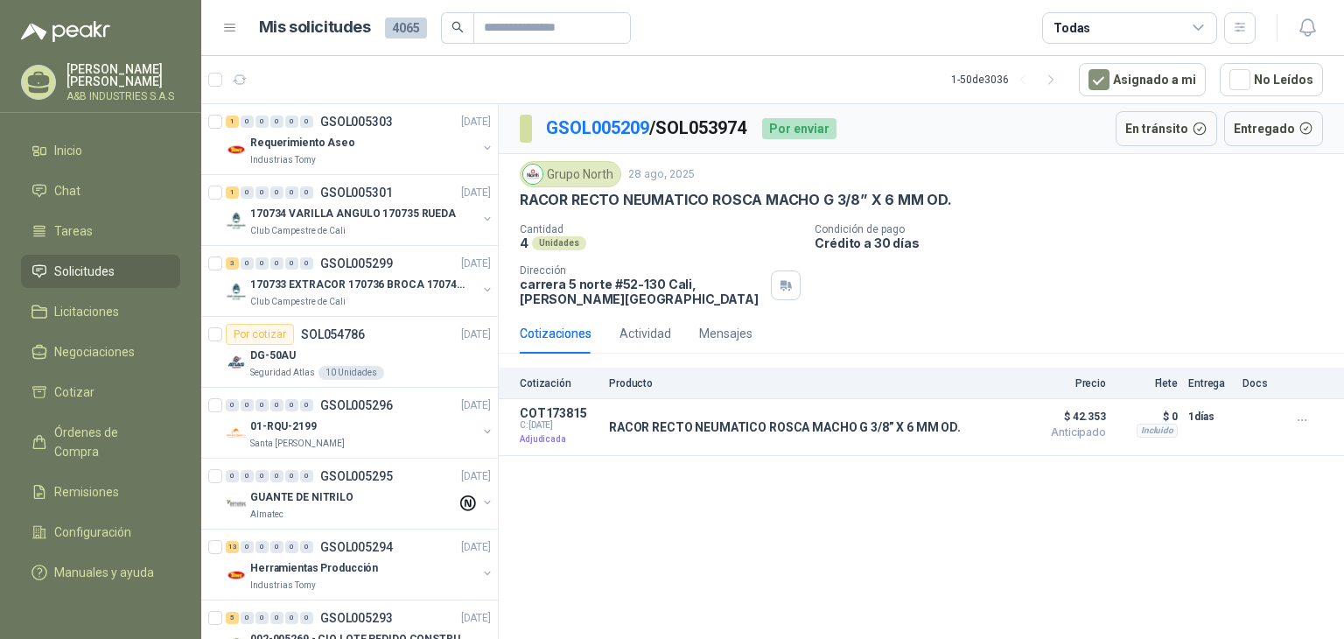
click at [884, 468] on div "GSOL005209 / SOL053974 Por enviar En tránsito Entregado Grupo North [DATE] RACO…" at bounding box center [921, 374] width 845 height 541
click at [1309, 38] on icon "button" at bounding box center [1308, 28] width 22 height 22
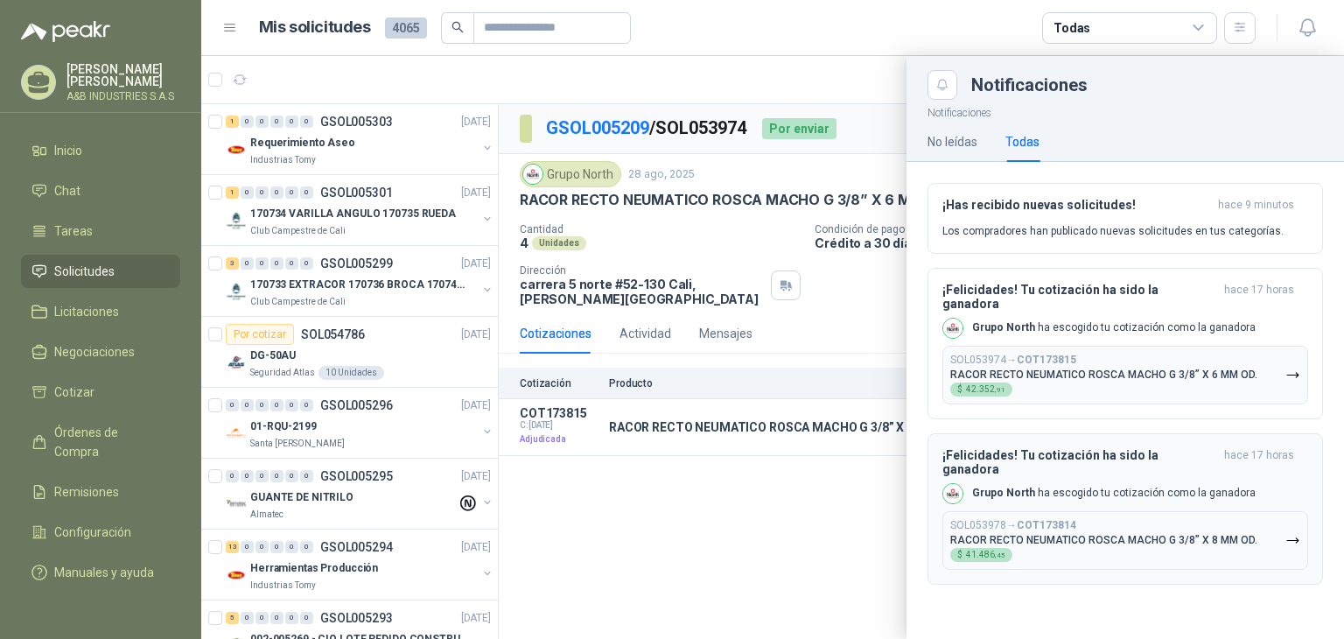
click at [1043, 486] on p "Grupo North ha escogido tu cotización como la ganadora" at bounding box center [1114, 493] width 284 height 15
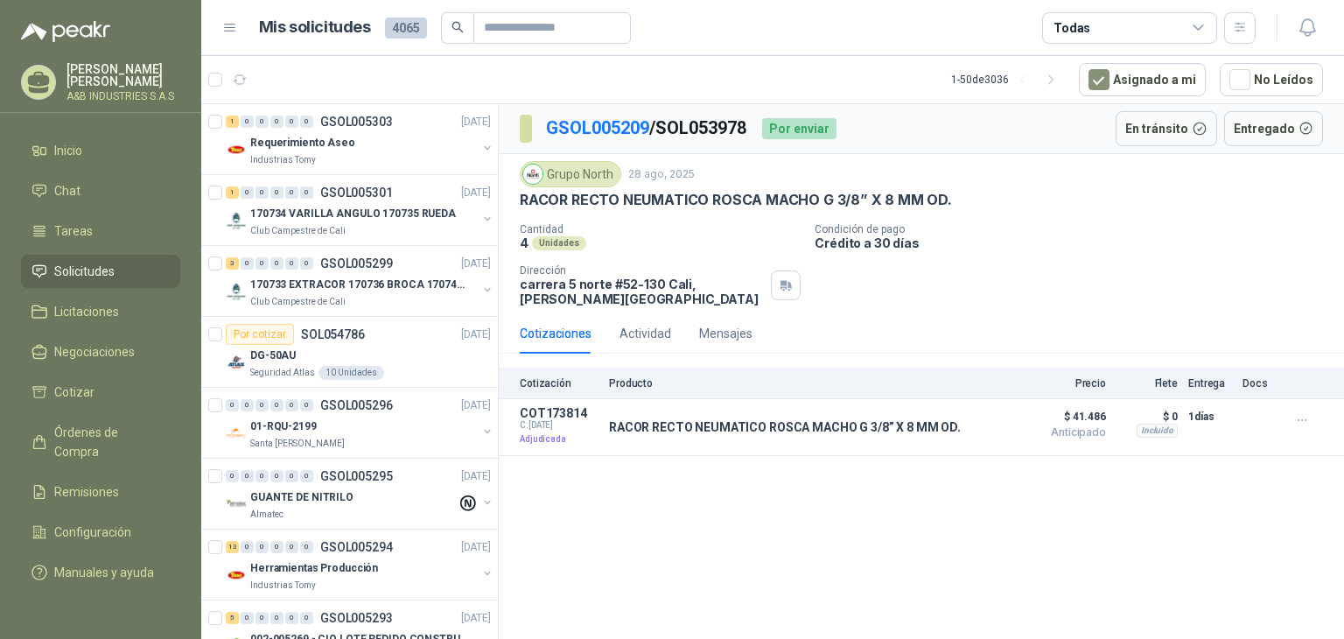
click at [719, 194] on p "RACOR RECTO NEUMATICO ROSCA MACHO G 3/8” X 8 MM OD." at bounding box center [736, 200] width 432 height 18
click at [719, 195] on p "RACOR RECTO NEUMATICO ROSCA MACHO G 3/8” X 8 MM OD." at bounding box center [736, 200] width 432 height 18
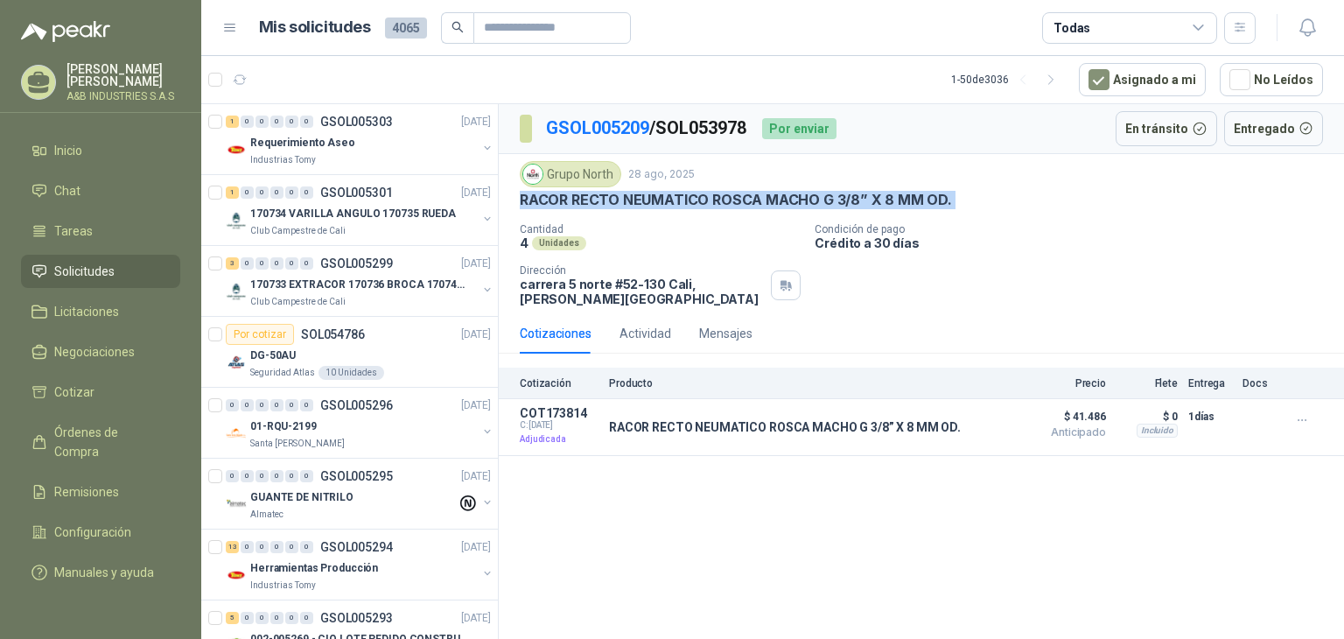
click at [719, 195] on p "RACOR RECTO NEUMATICO ROSCA MACHO G 3/8” X 8 MM OD." at bounding box center [736, 200] width 432 height 18
copy p "RACOR RECTO NEUMATICO ROSCA MACHO G 3/8” X 8 MM OD."
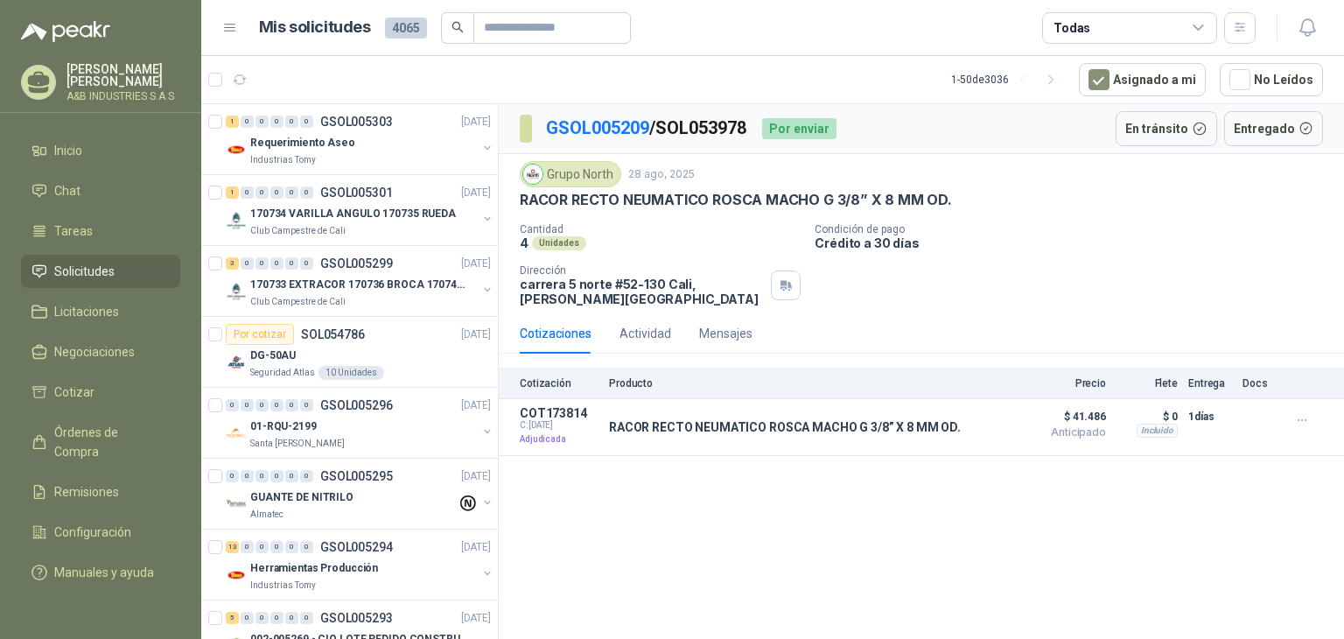
click at [564, 488] on div "GSOL005209 / SOL053978 Por enviar En tránsito Entregado Grupo North [DATE] RACO…" at bounding box center [921, 374] width 845 height 541
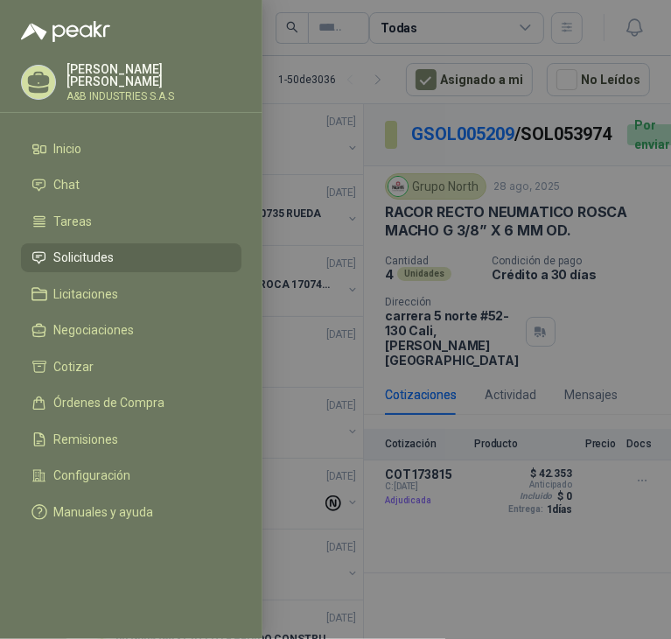
click at [347, 96] on div at bounding box center [335, 319] width 671 height 639
